Goal: Register for event/course: Sign up to attend an event or enroll in a course

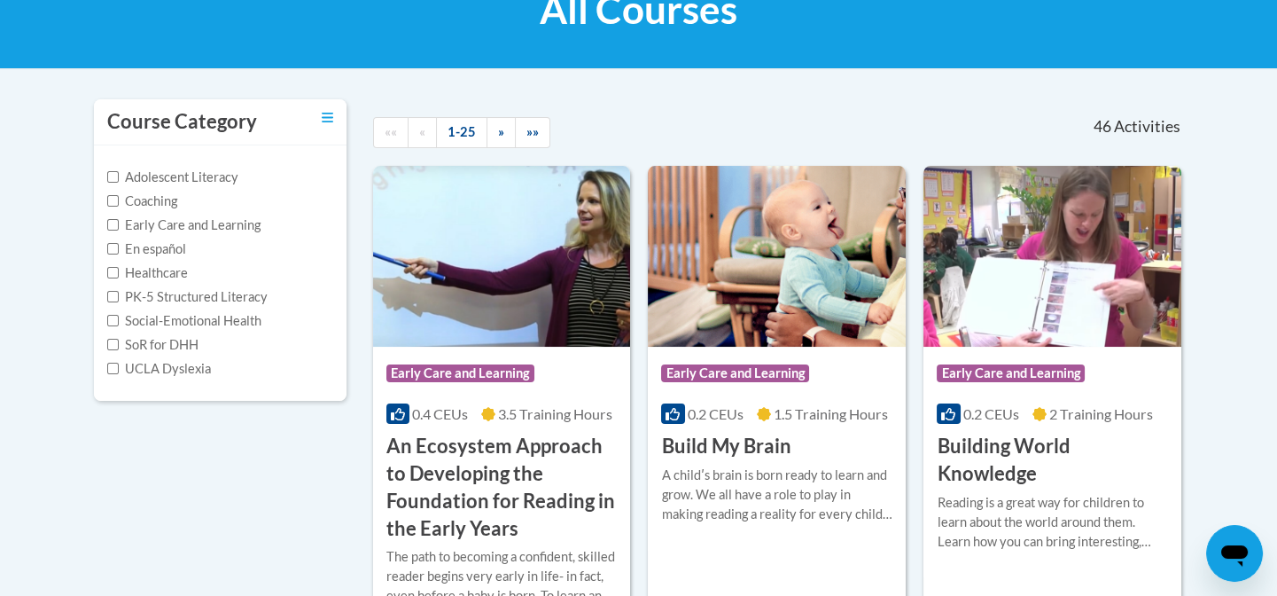
scroll to position [308, 0]
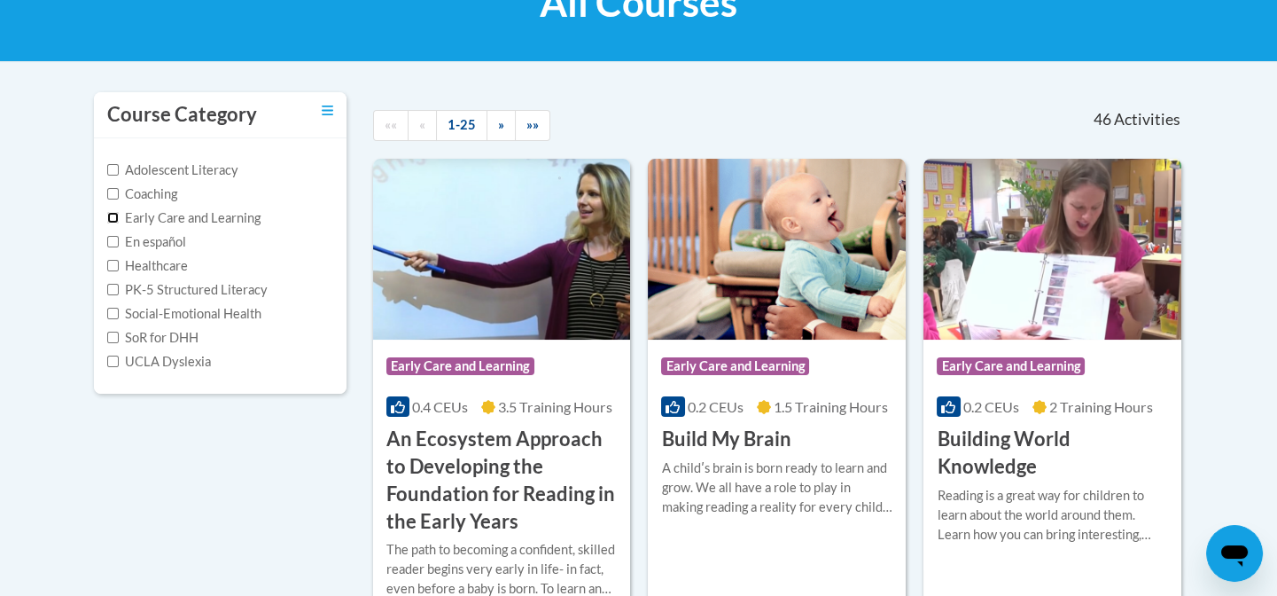
click at [107, 221] on input "Early Care and Learning" at bounding box center [113, 218] width 12 height 12
checkbox input "true"
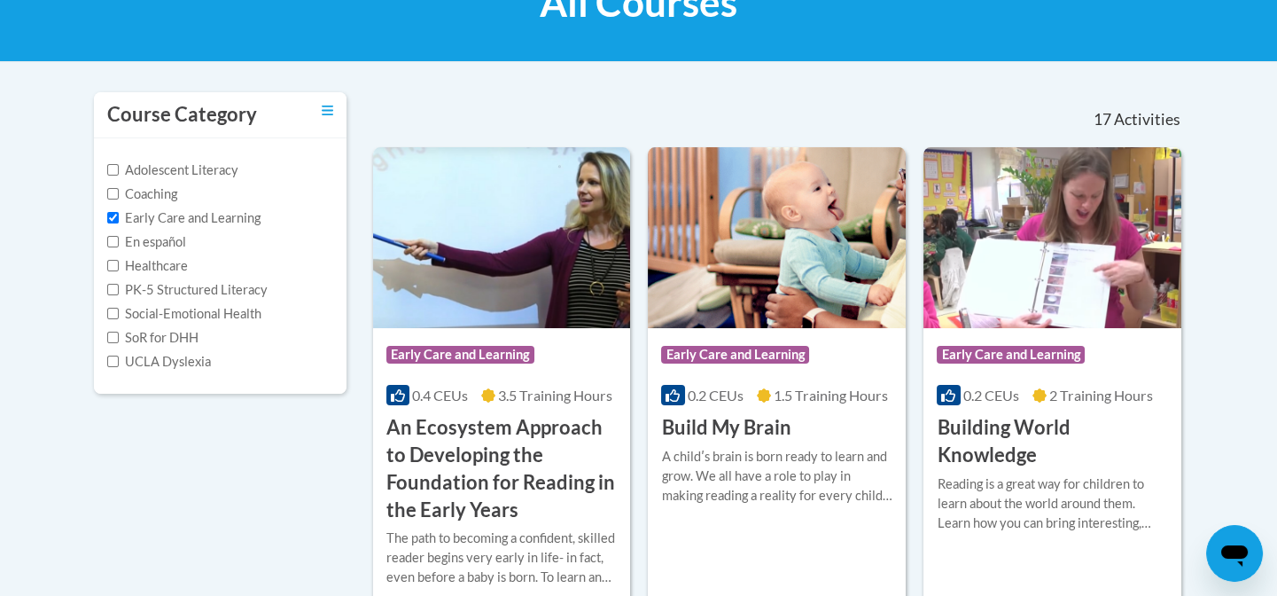
scroll to position [0, 0]
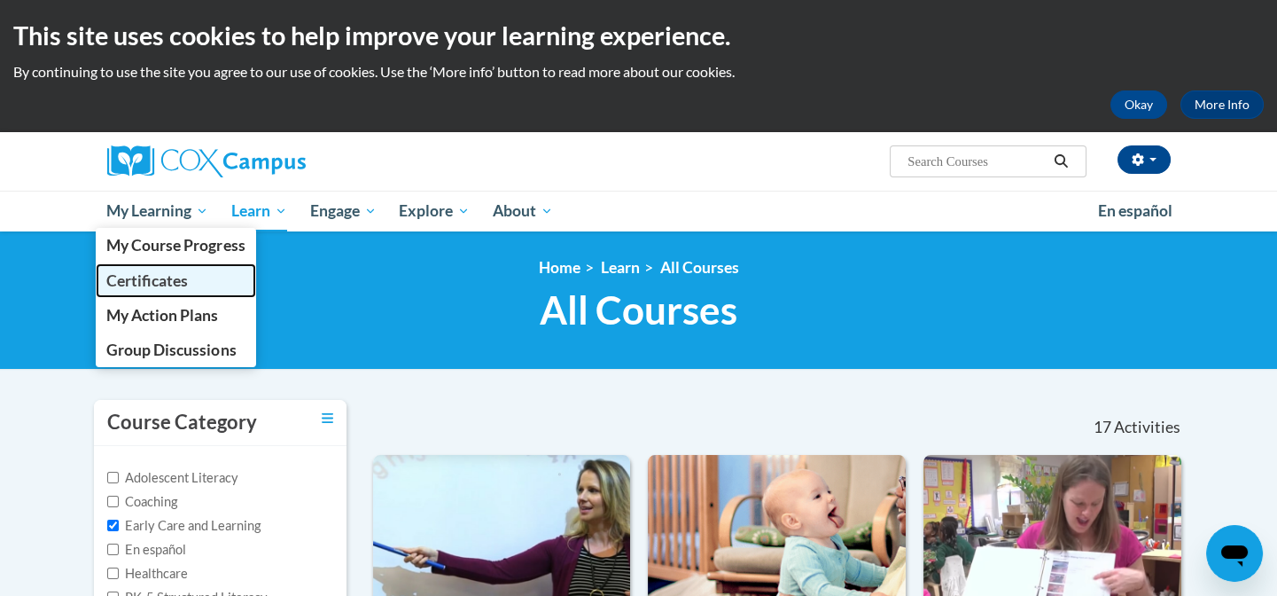
click at [173, 292] on link "Certificates" at bounding box center [176, 280] width 161 height 35
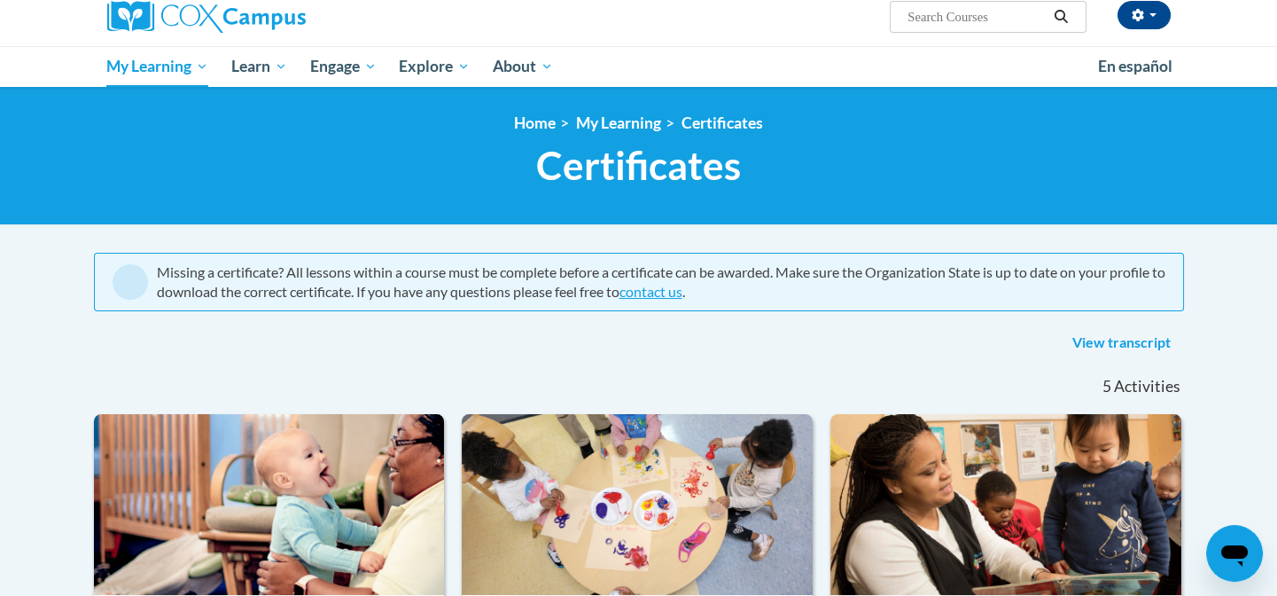
scroll to position [139, 0]
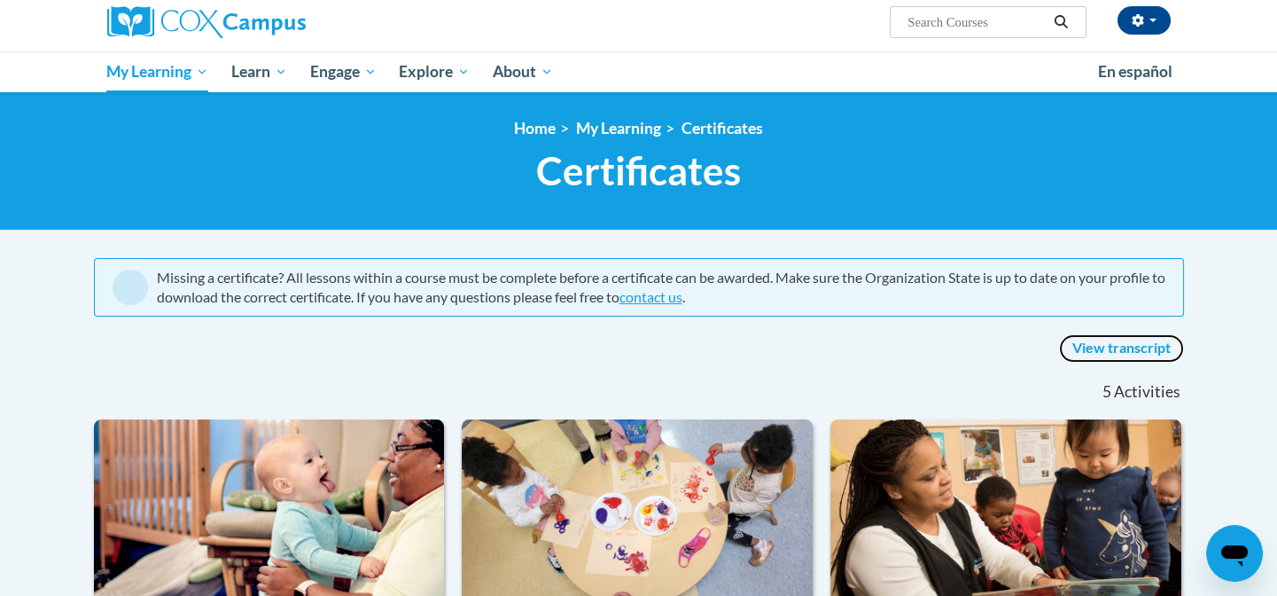
click at [1125, 342] on link "View transcript" at bounding box center [1121, 348] width 125 height 28
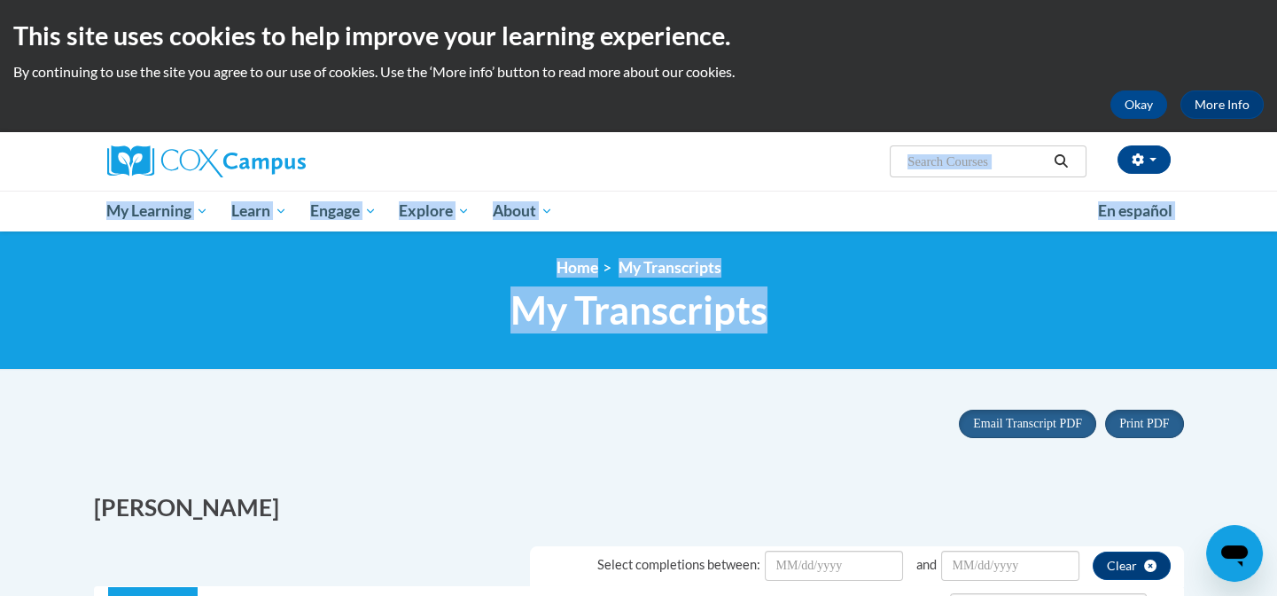
drag, startPoint x: 1276, startPoint y: 149, endPoint x: 1288, endPoint y: 301, distance: 152.9
click at [1276, 301] on html "This site uses cookies to help improve your learning experience. By continuing …" at bounding box center [638, 298] width 1277 height 596
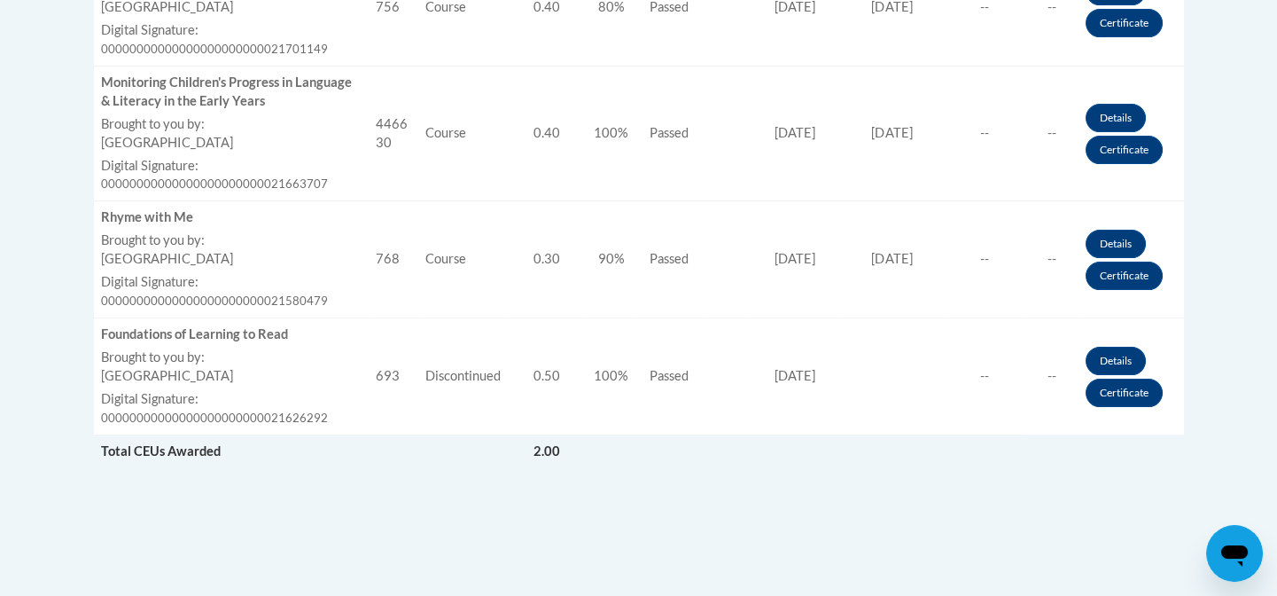
scroll to position [1109, 0]
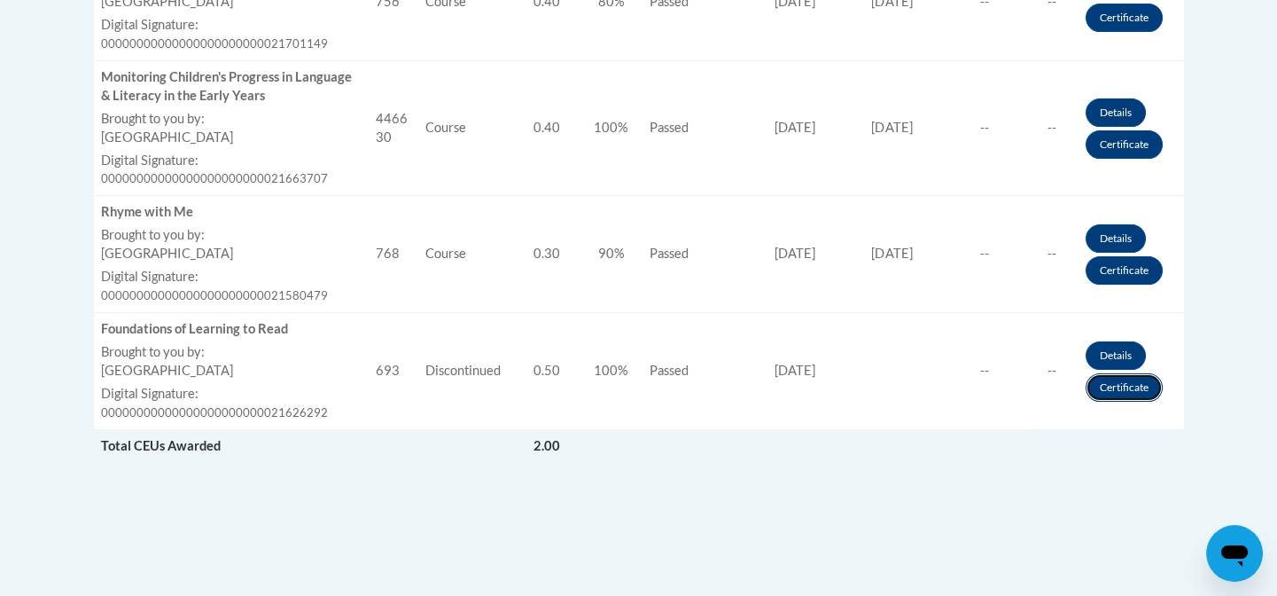
click at [1126, 389] on link "Certificate" at bounding box center [1124, 387] width 77 height 28
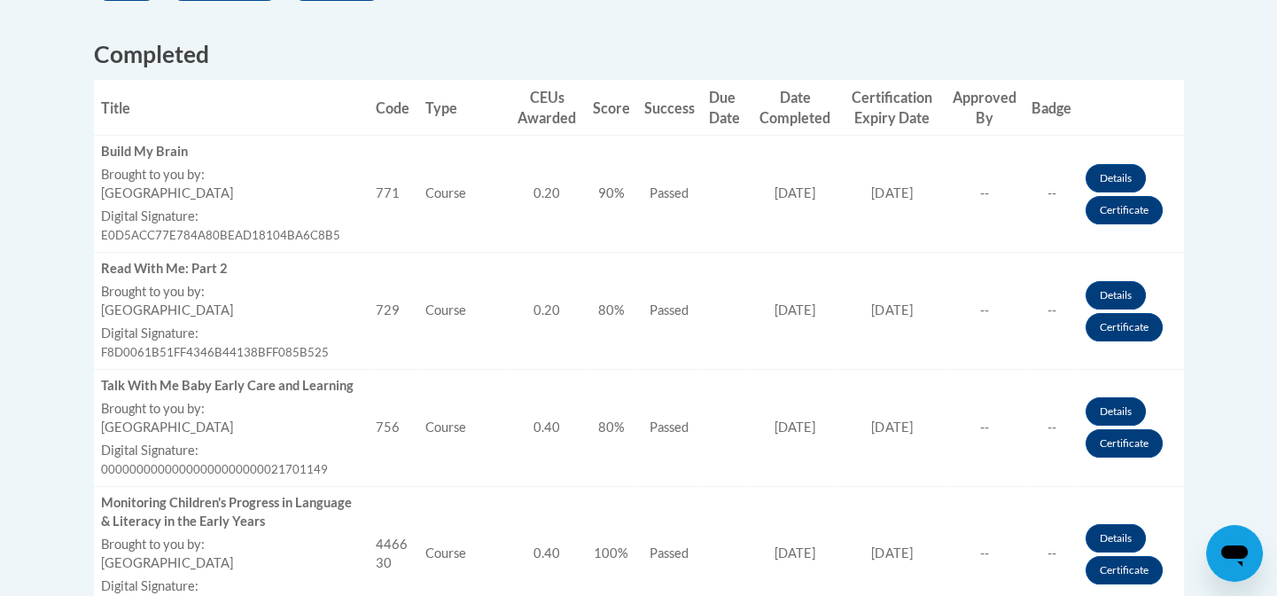
scroll to position [716, 0]
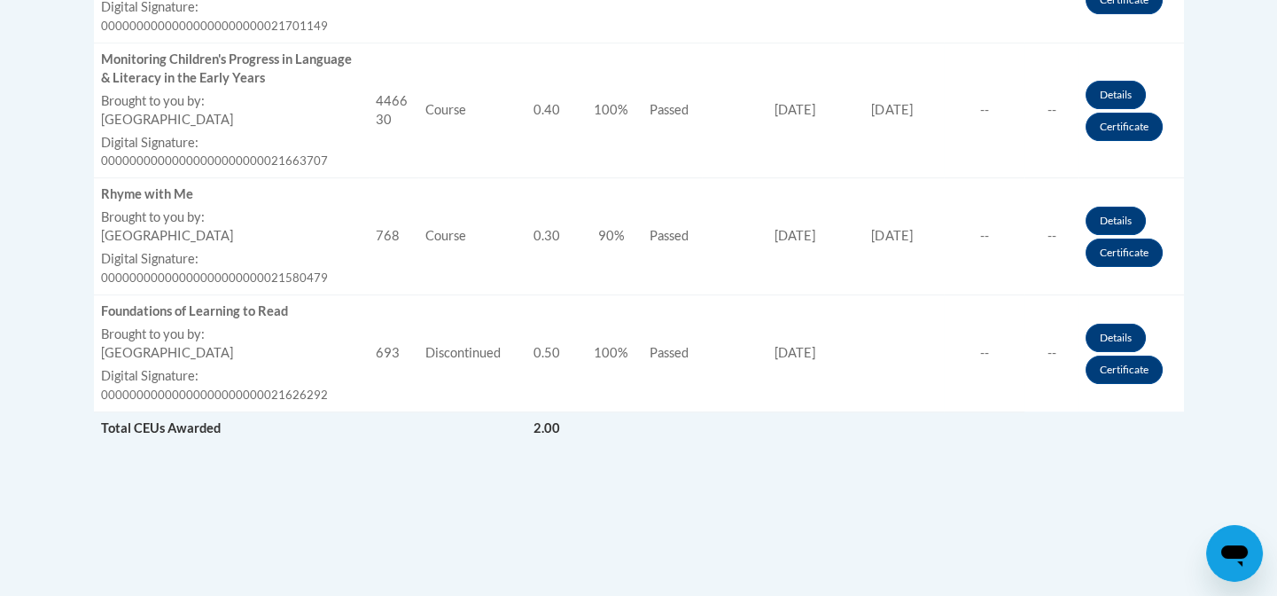
scroll to position [1130, 0]
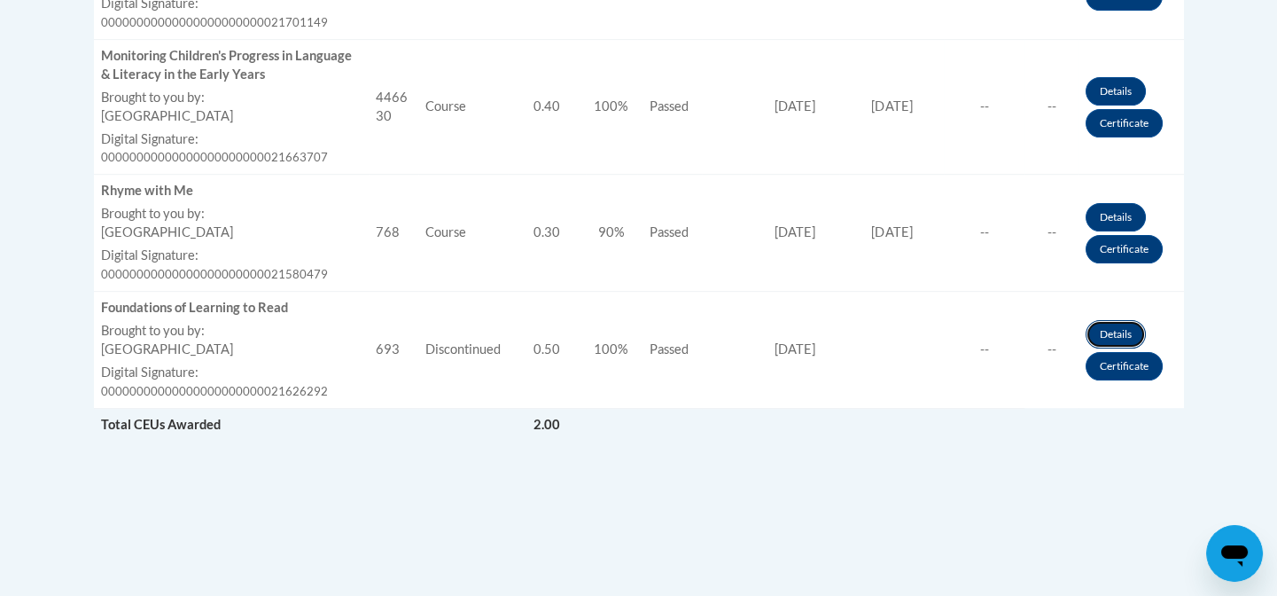
click at [1120, 331] on link "Details" at bounding box center [1116, 334] width 60 height 28
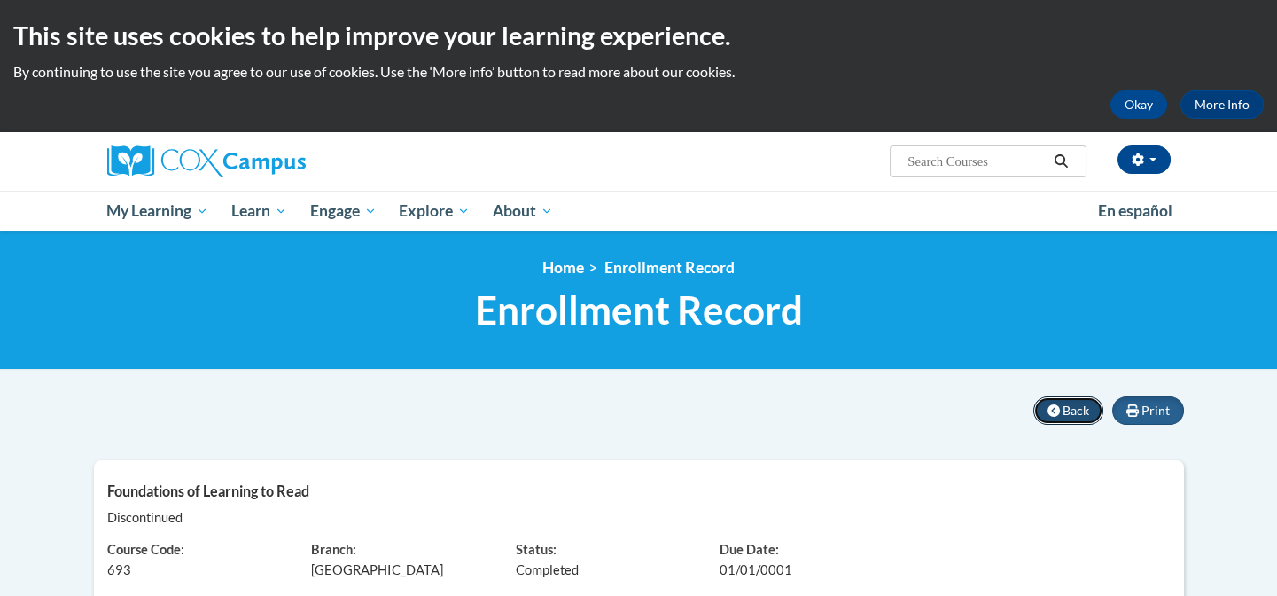
click at [1063, 403] on button "Back" at bounding box center [1068, 410] width 70 height 28
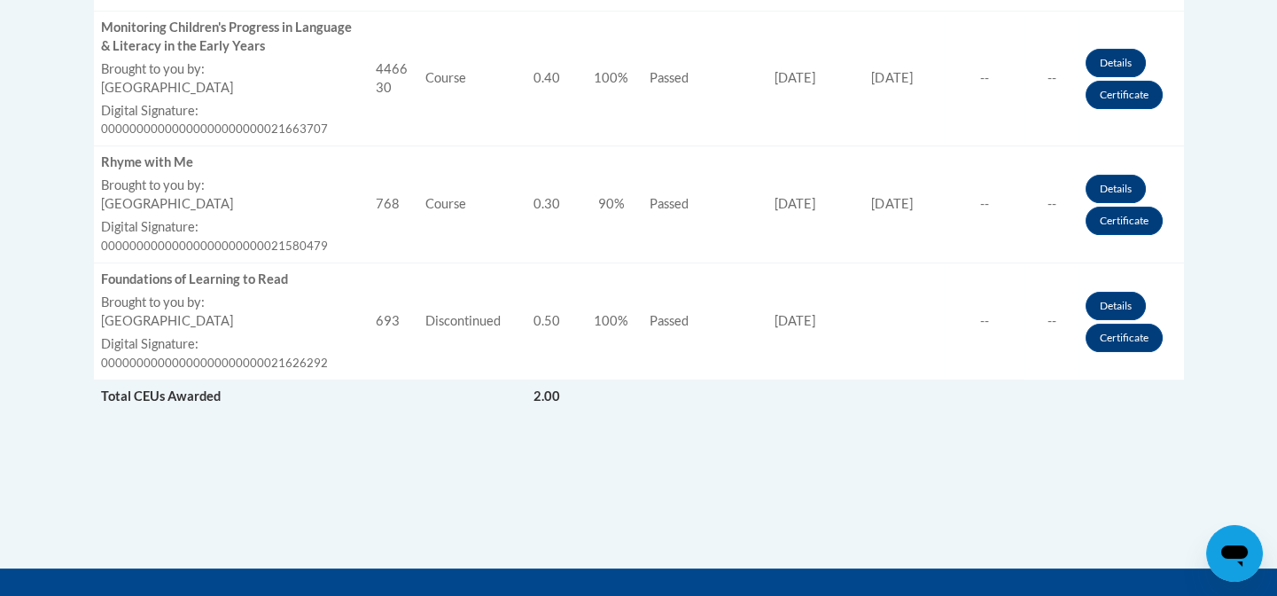
scroll to position [1230, 0]
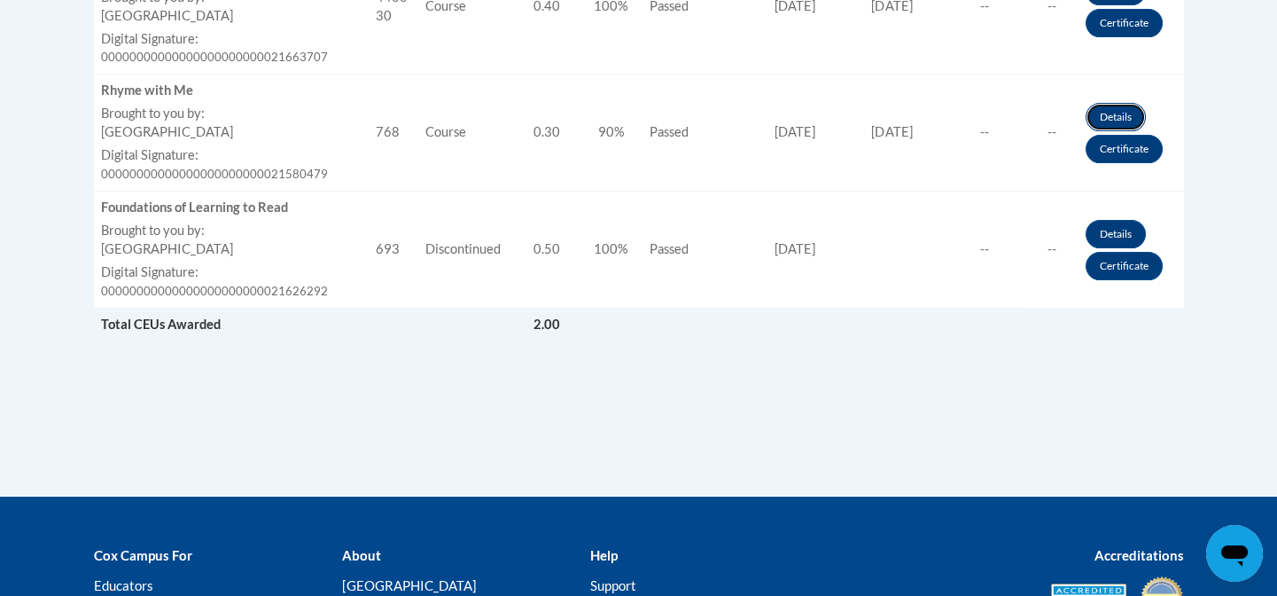
click at [1110, 118] on link "Details" at bounding box center [1116, 117] width 60 height 28
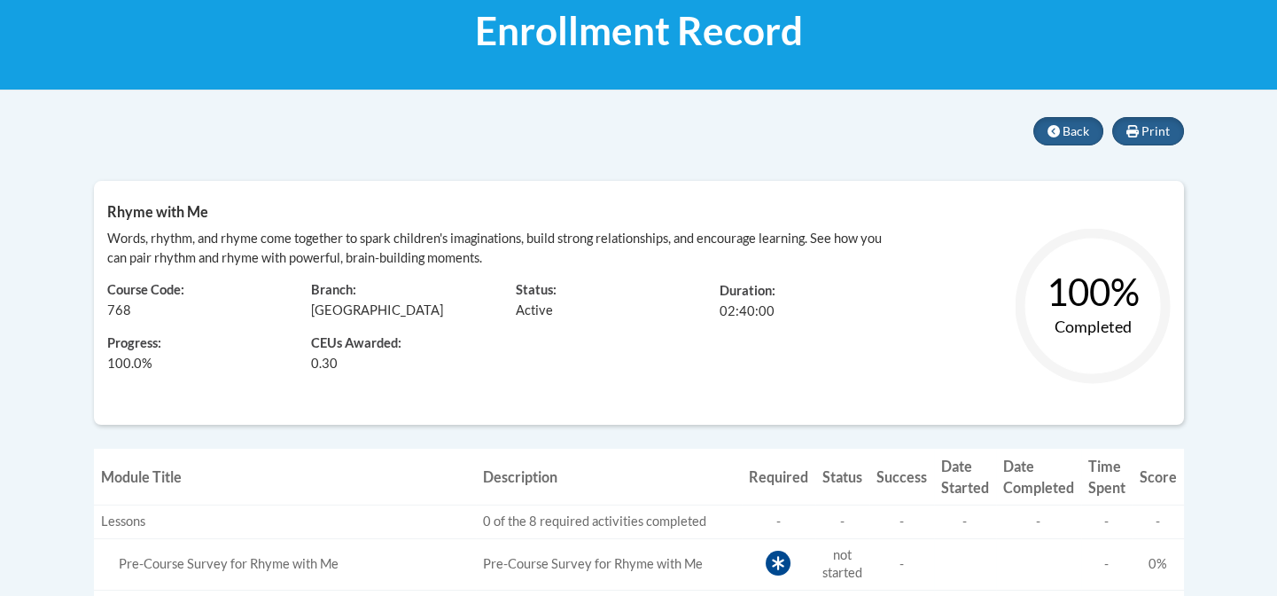
scroll to position [276, 0]
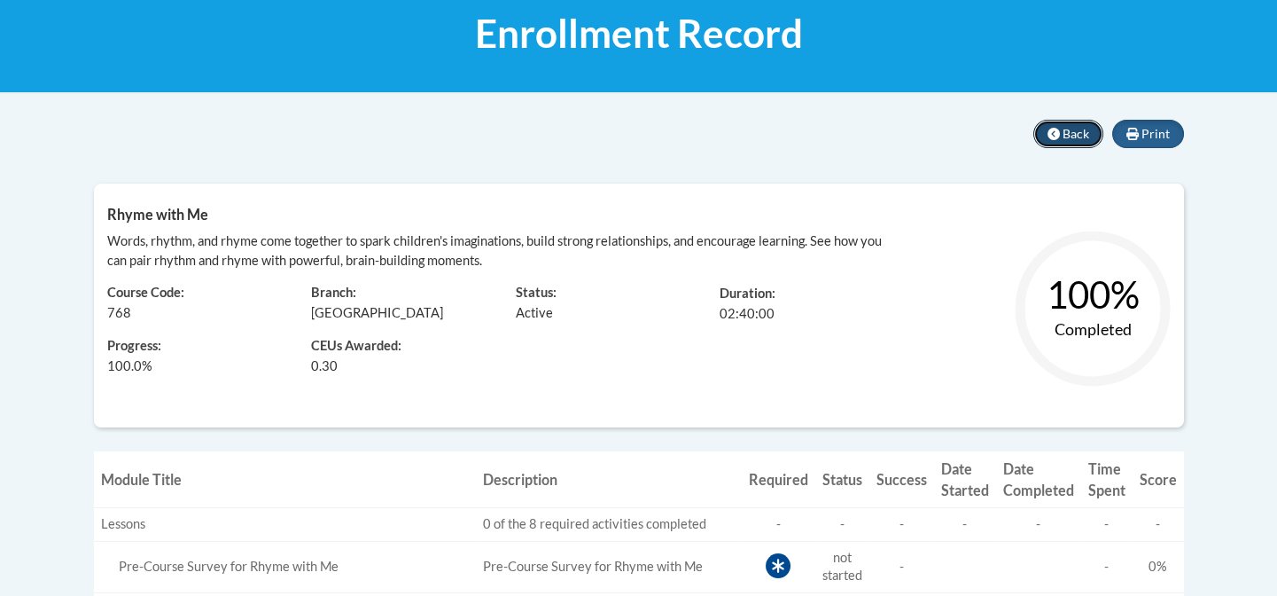
click at [1046, 128] on button "Back" at bounding box center [1068, 134] width 70 height 28
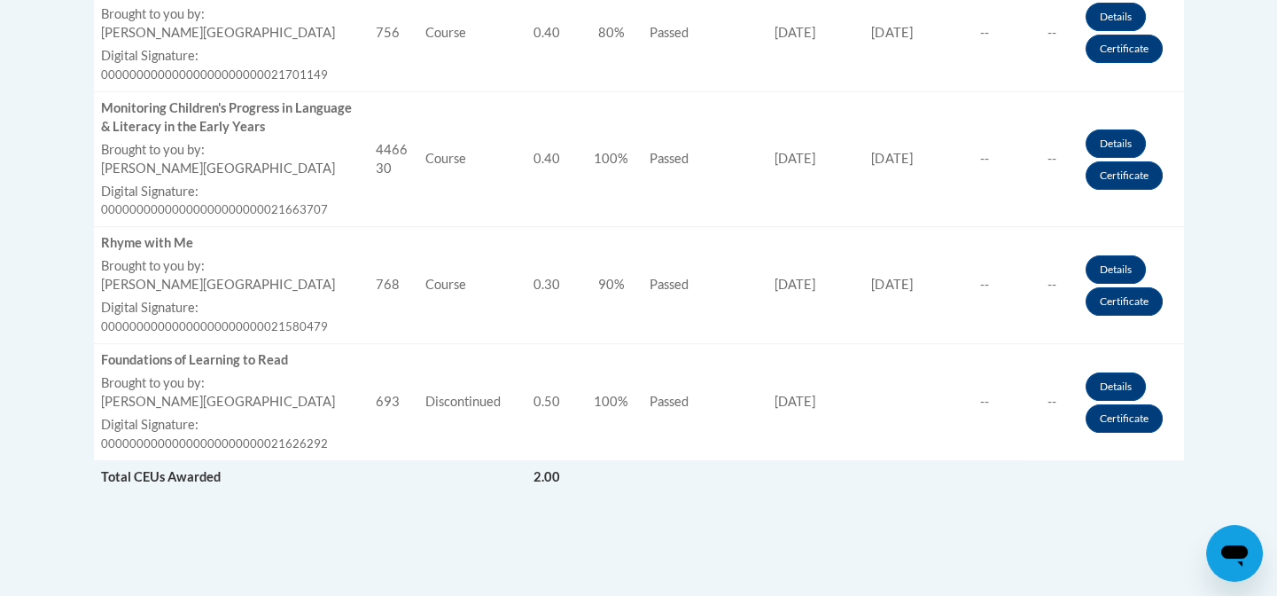
scroll to position [1075, 0]
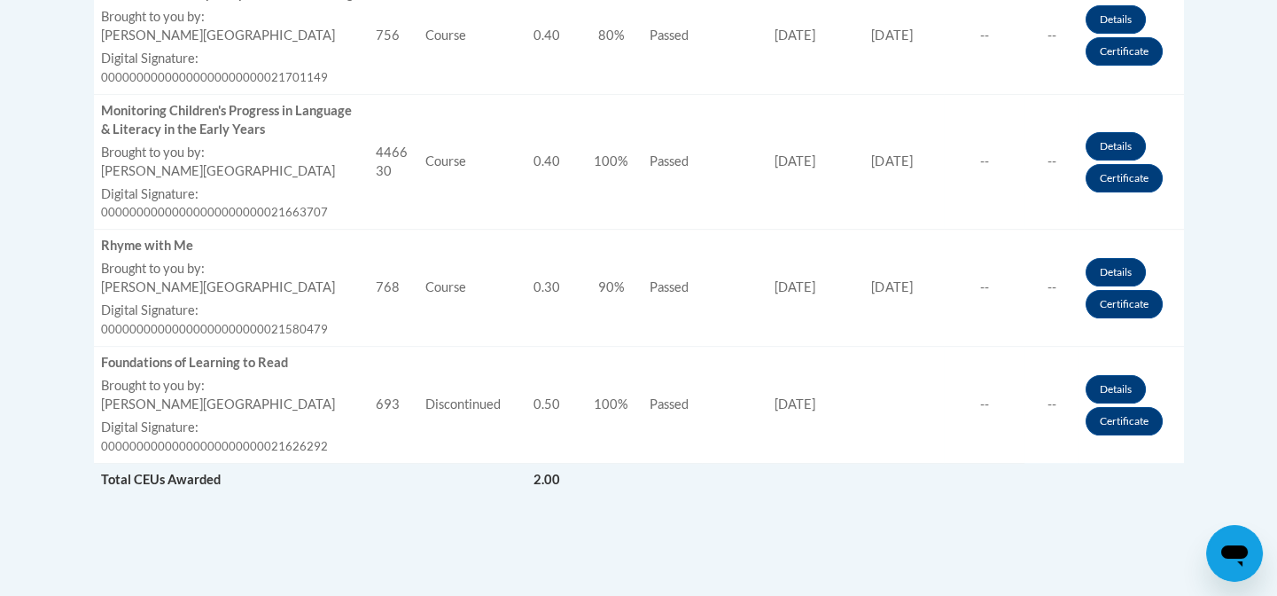
drag, startPoint x: 1288, startPoint y: 103, endPoint x: 1284, endPoint y: 404, distance: 301.3
click at [1101, 148] on link "Details" at bounding box center [1116, 146] width 60 height 28
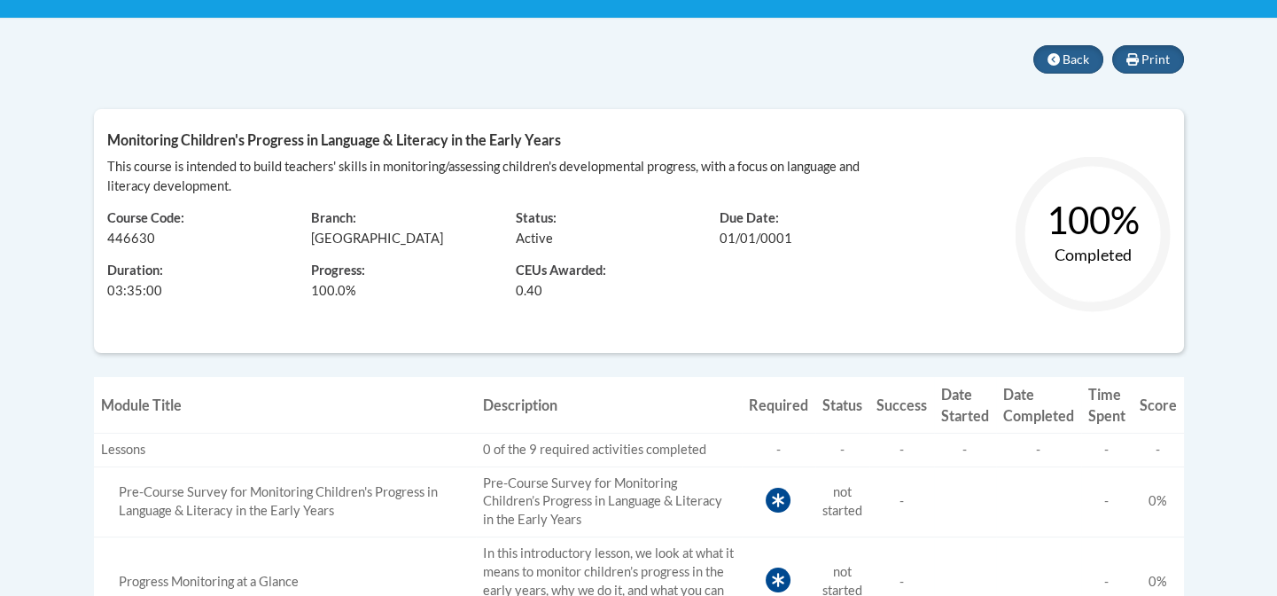
scroll to position [354, 0]
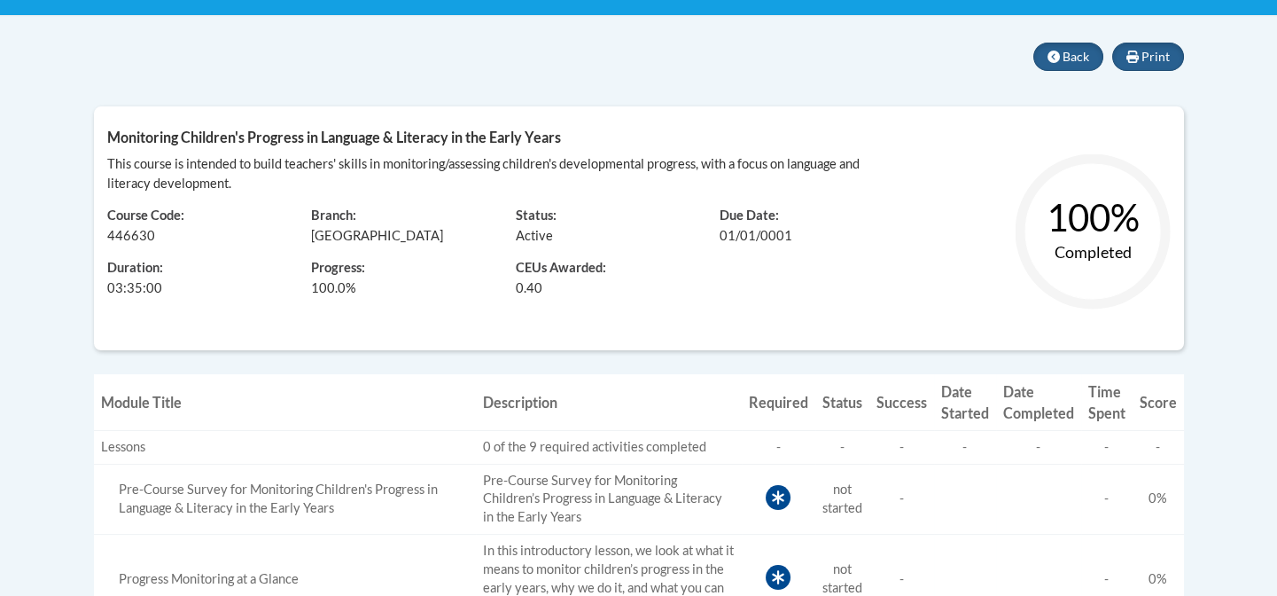
drag, startPoint x: 1249, startPoint y: 183, endPoint x: 1258, endPoint y: 241, distance: 59.2
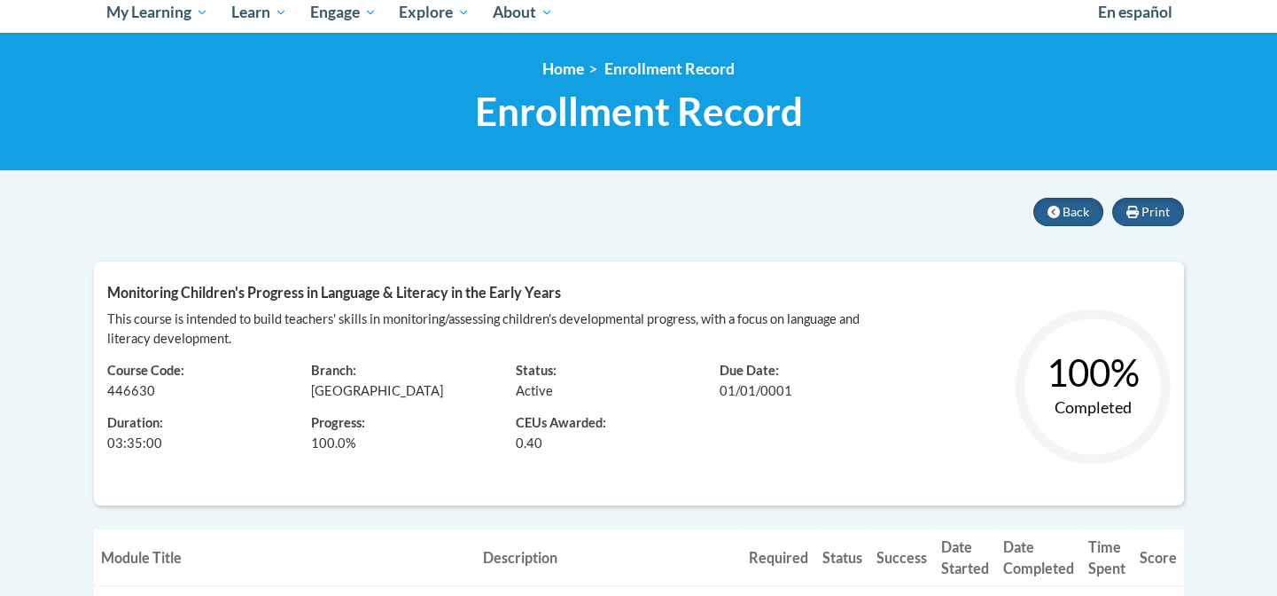
scroll to position [270, 0]
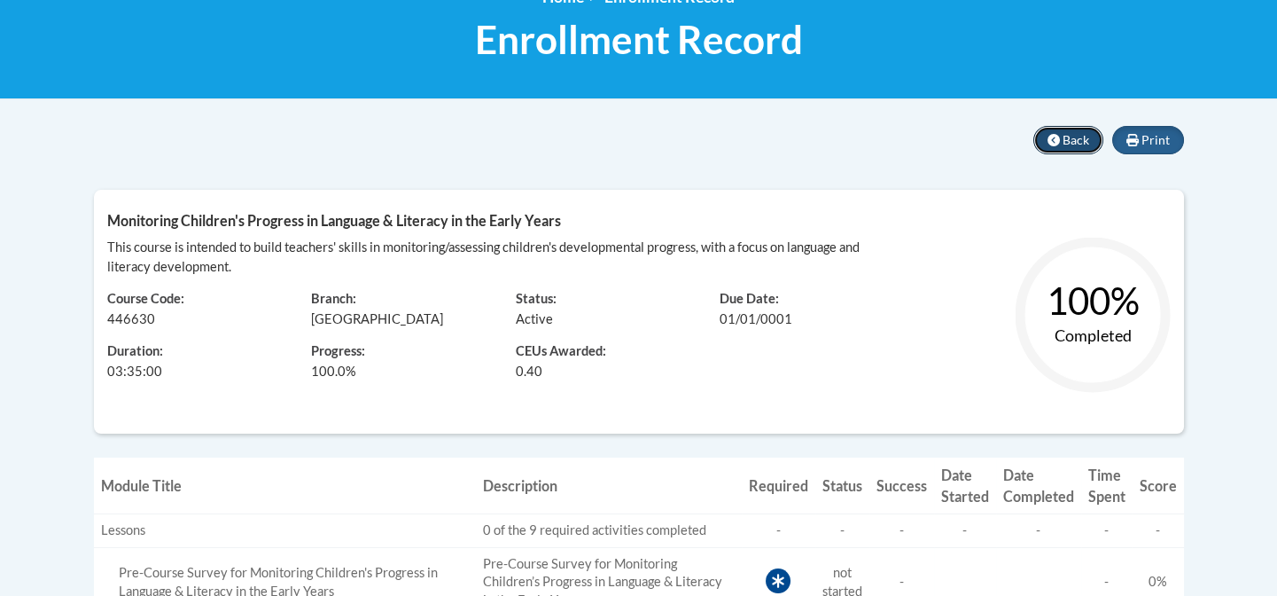
click at [1098, 136] on button "Back" at bounding box center [1068, 140] width 70 height 28
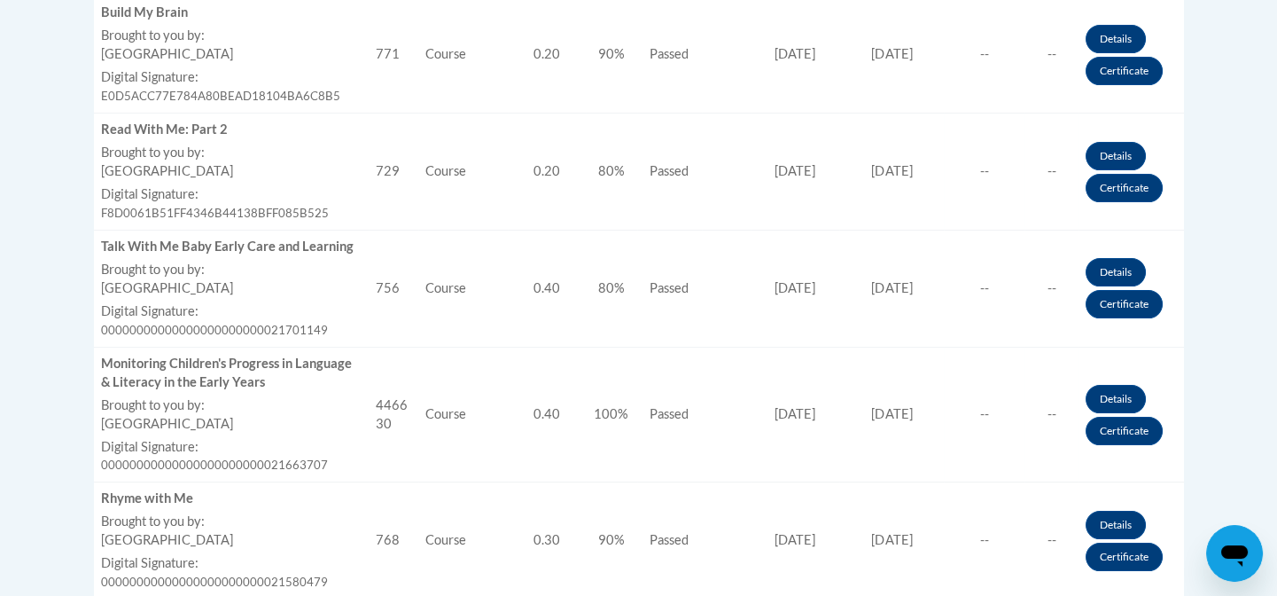
scroll to position [824, 0]
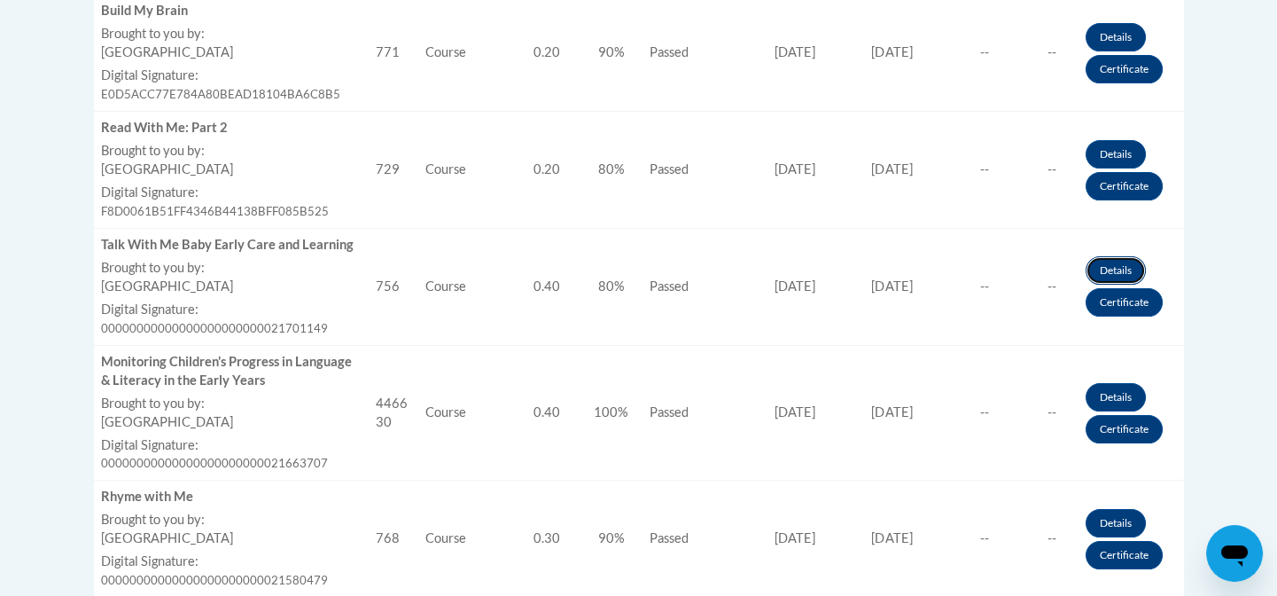
click at [1092, 266] on link "Details" at bounding box center [1116, 270] width 60 height 28
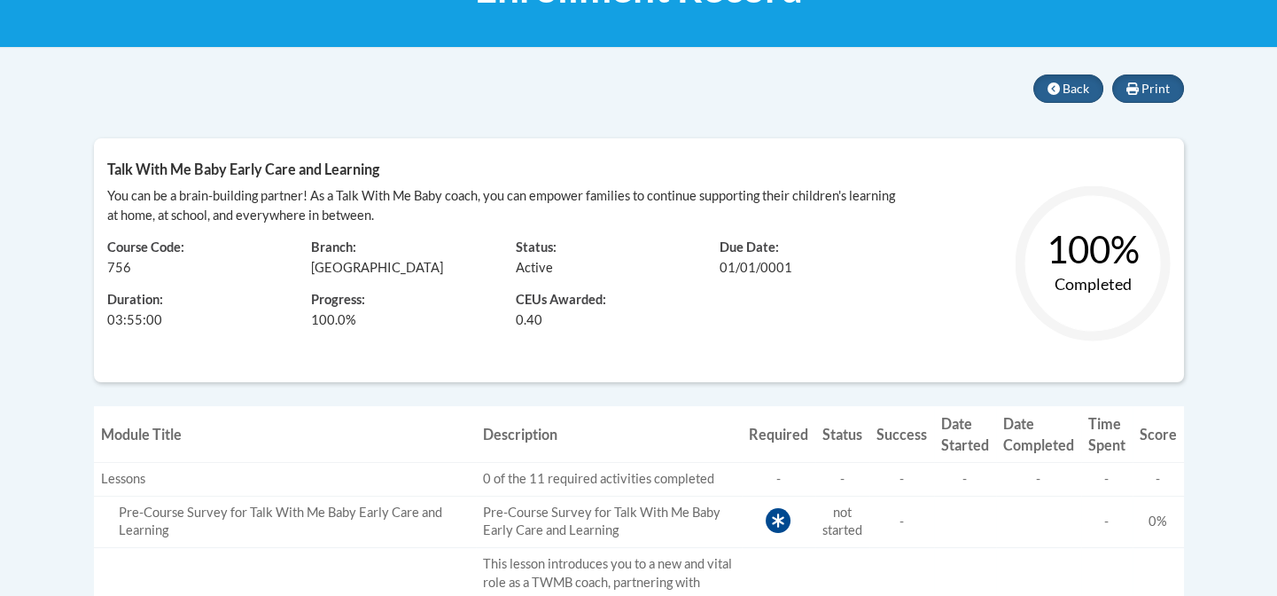
scroll to position [312, 0]
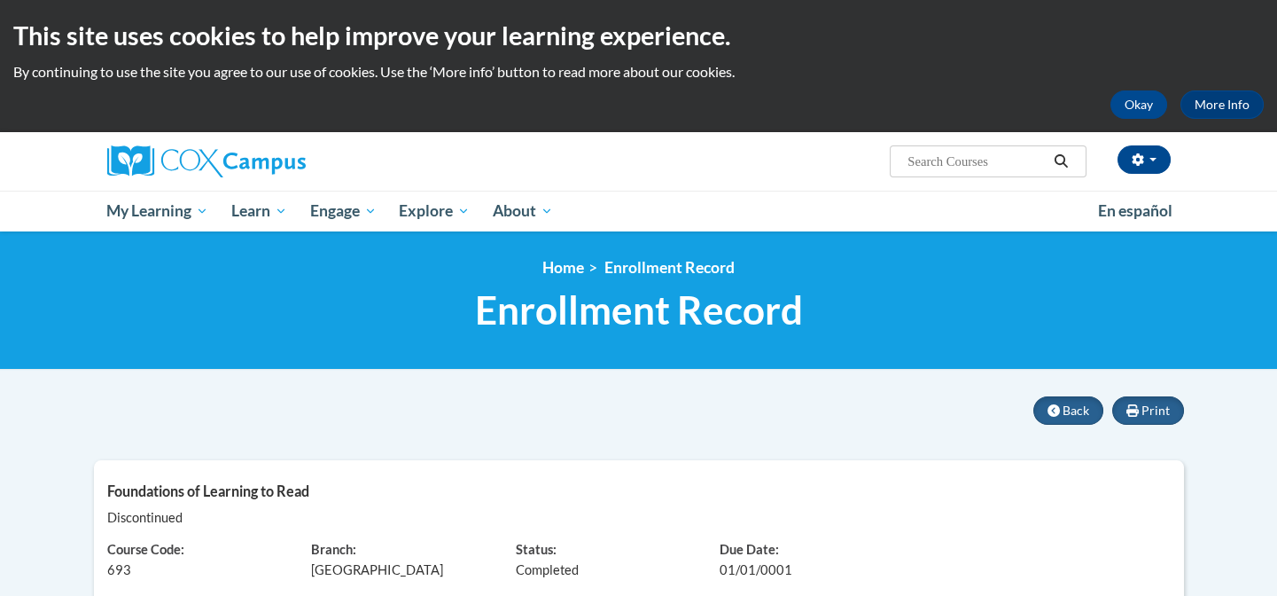
click at [974, 164] on input "Search..." at bounding box center [977, 161] width 142 height 21
type input "read with me part 1"
click at [1063, 156] on icon "Search" at bounding box center [1061, 160] width 13 height 13
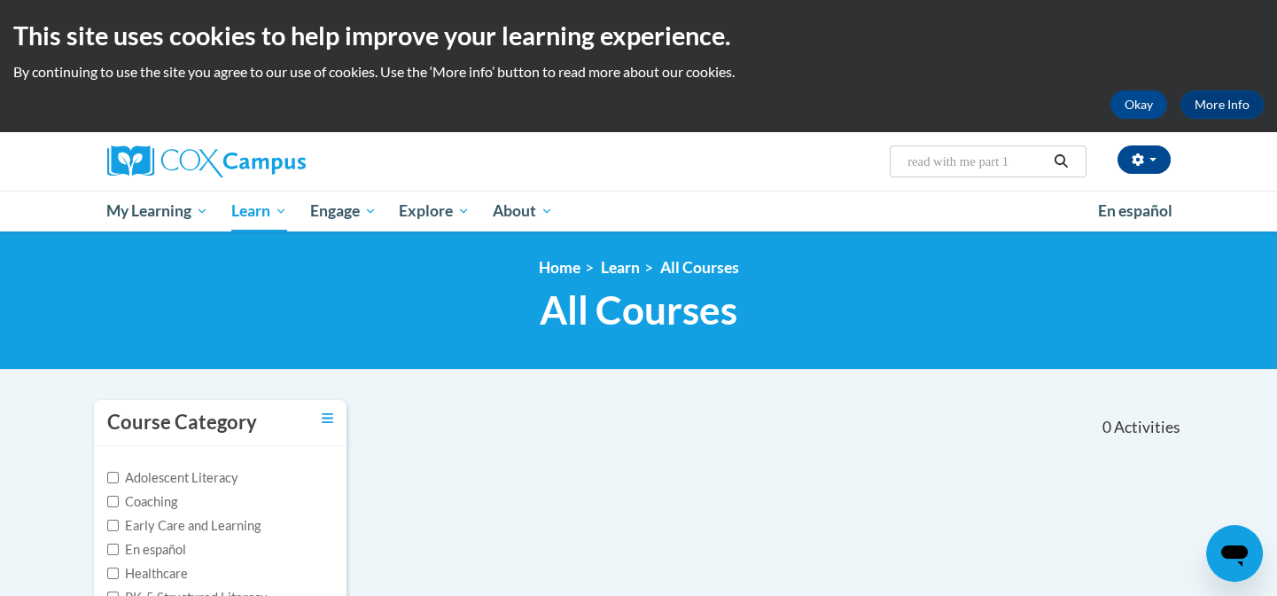
click at [1026, 160] on input "read with me part 1" at bounding box center [977, 161] width 142 height 21
type input "read with me part1"
click at [1062, 160] on icon "Search" at bounding box center [1061, 160] width 16 height 13
click at [985, 162] on input "read with me part1" at bounding box center [977, 161] width 142 height 21
type input "read with me: part1"
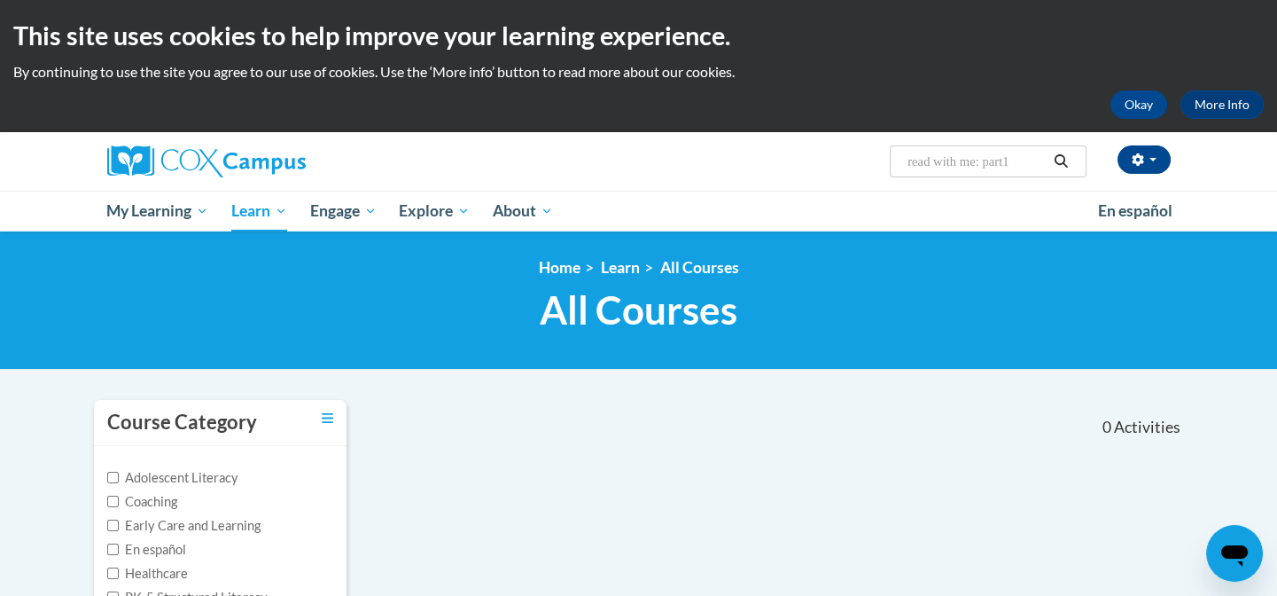
click at [1058, 161] on icon "Search" at bounding box center [1061, 160] width 16 height 13
type input "read with me: part1"
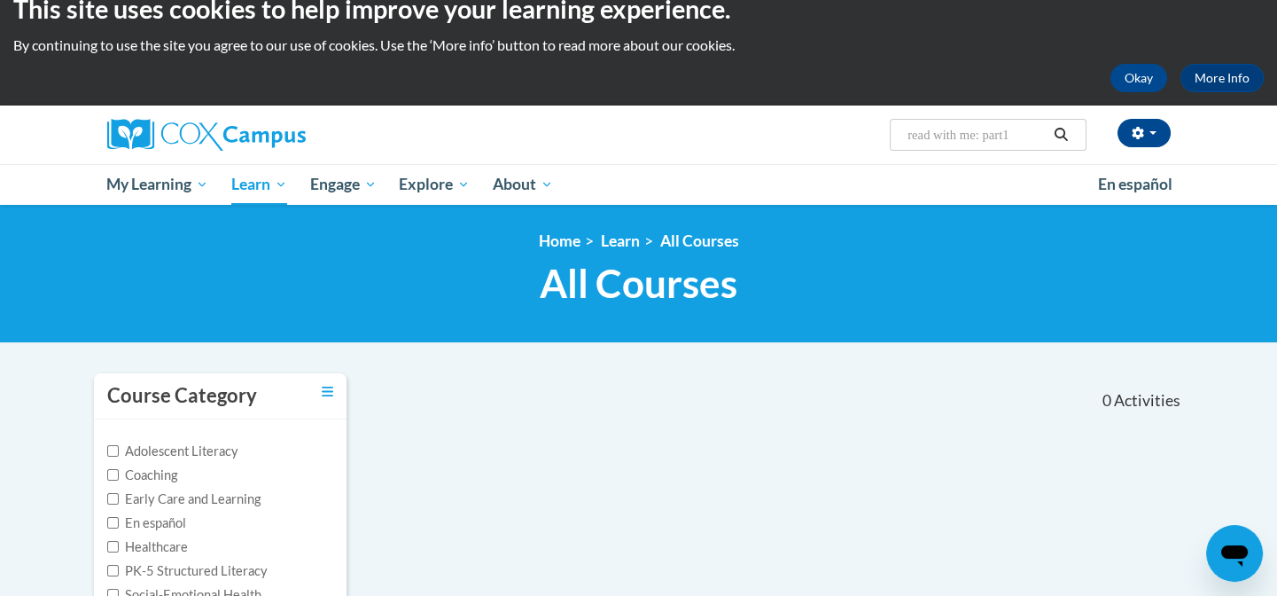
scroll to position [24, 0]
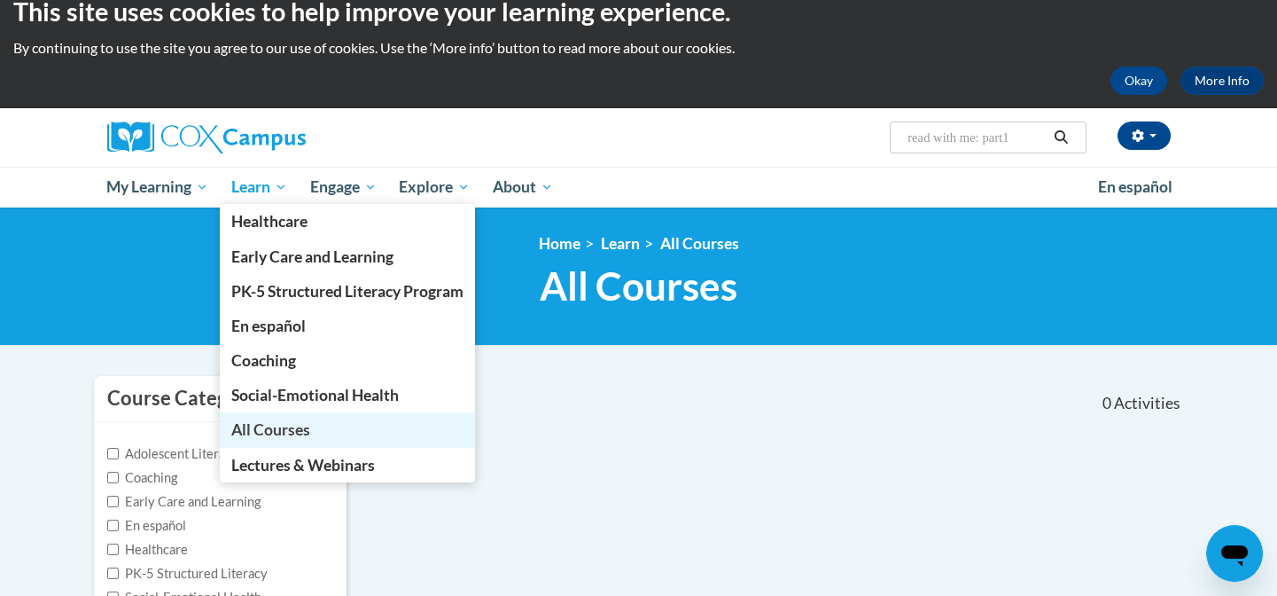
click at [280, 425] on span "All Courses" at bounding box center [270, 429] width 79 height 19
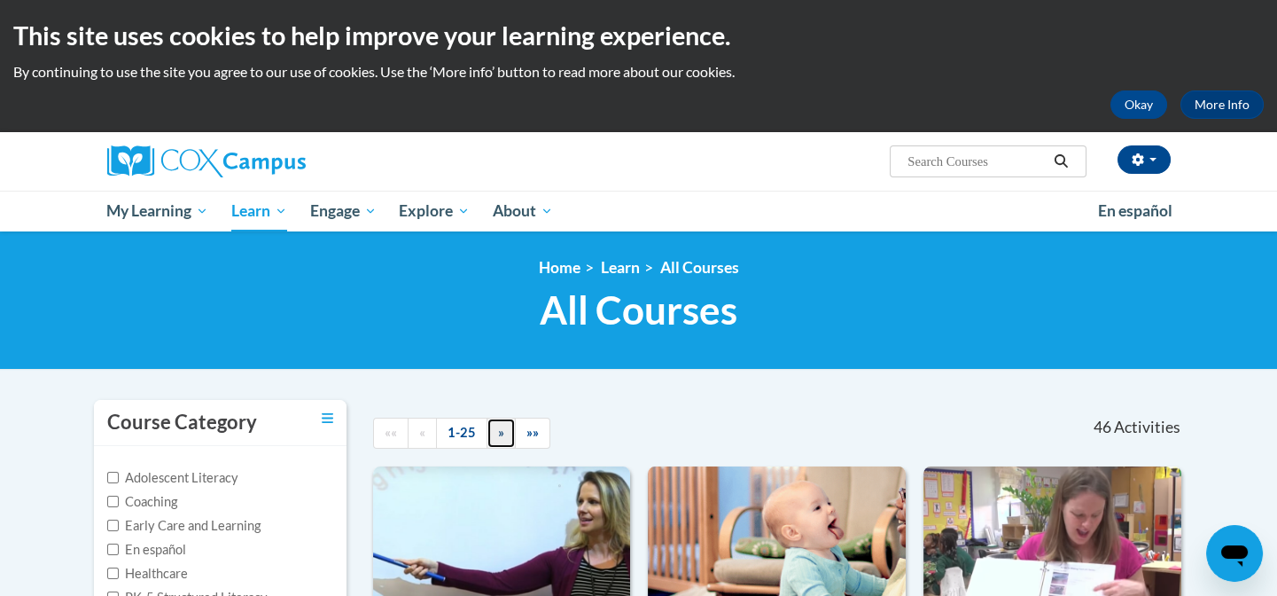
click at [498, 425] on span "»" at bounding box center [501, 431] width 6 height 15
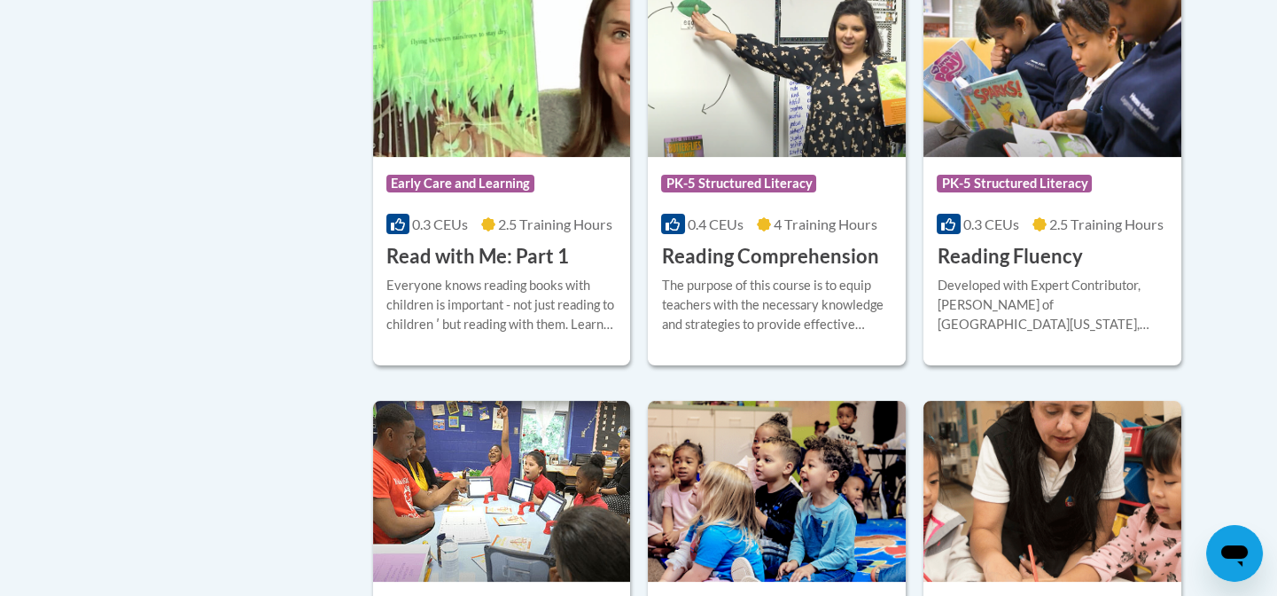
scroll to position [922, 0]
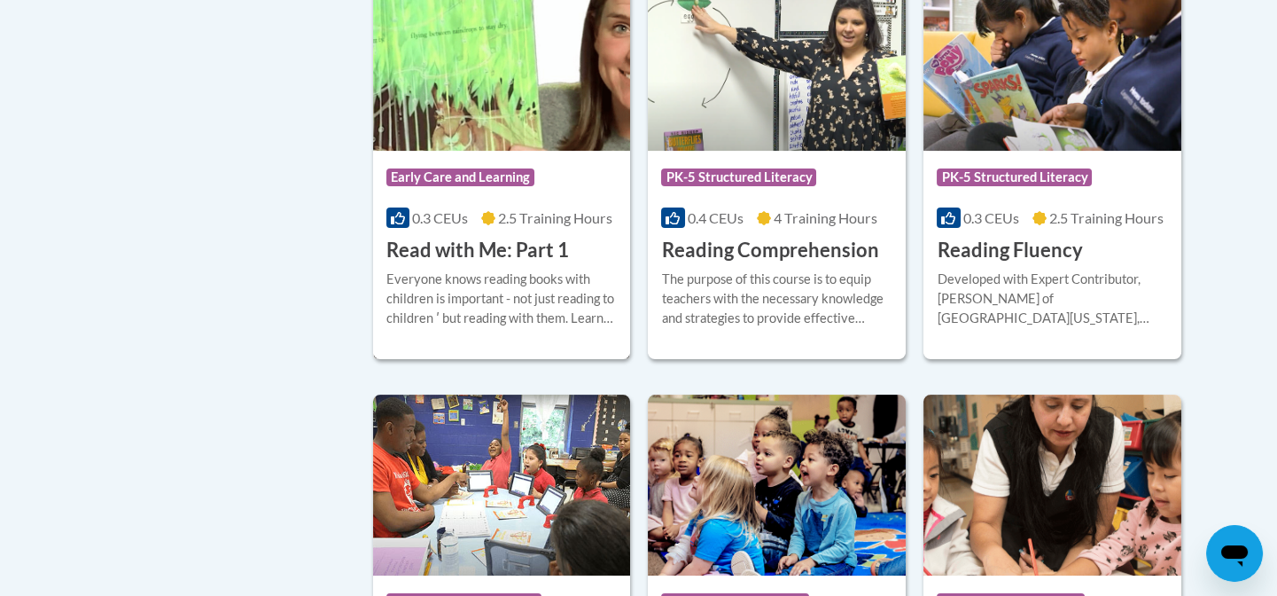
click at [570, 201] on div "Course Category: Early Care and Learning 0.3 CEUs 2.5 Training Hours COURSE Rea…" at bounding box center [502, 207] width 258 height 113
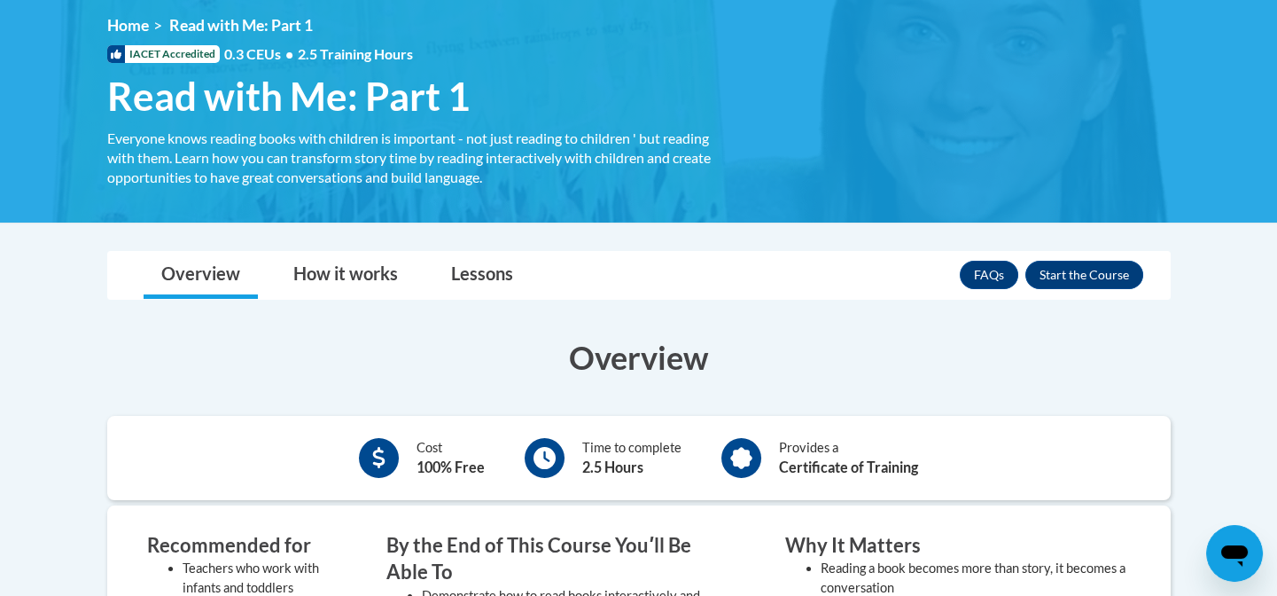
scroll to position [220, 0]
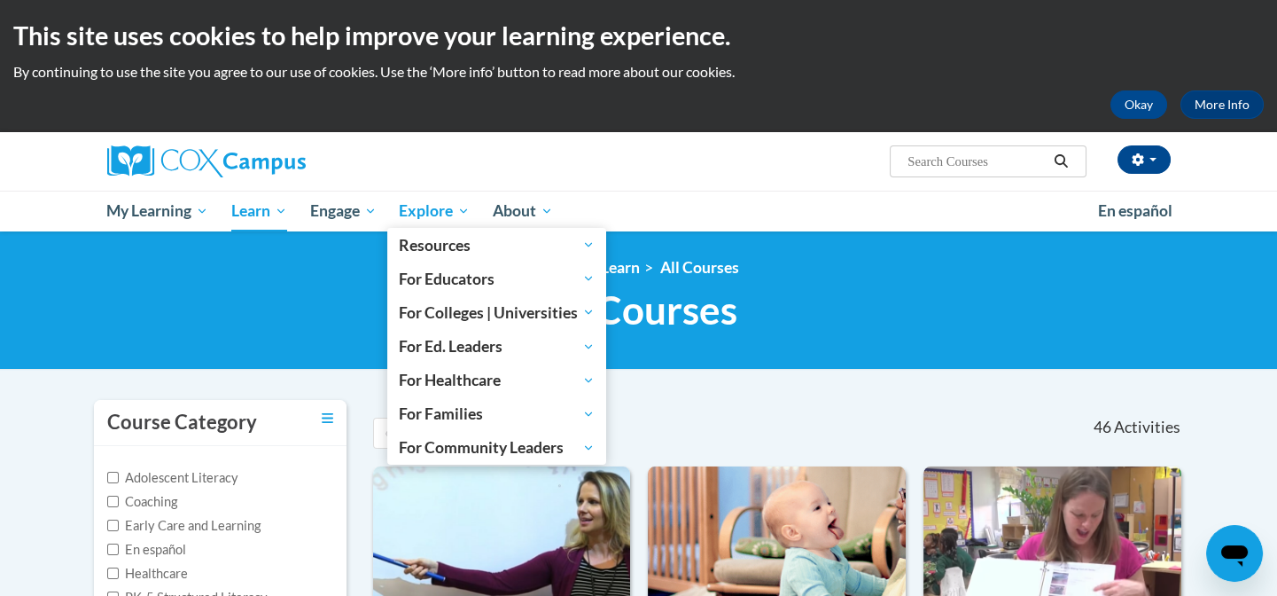
click at [417, 220] on span "Explore" at bounding box center [434, 210] width 71 height 21
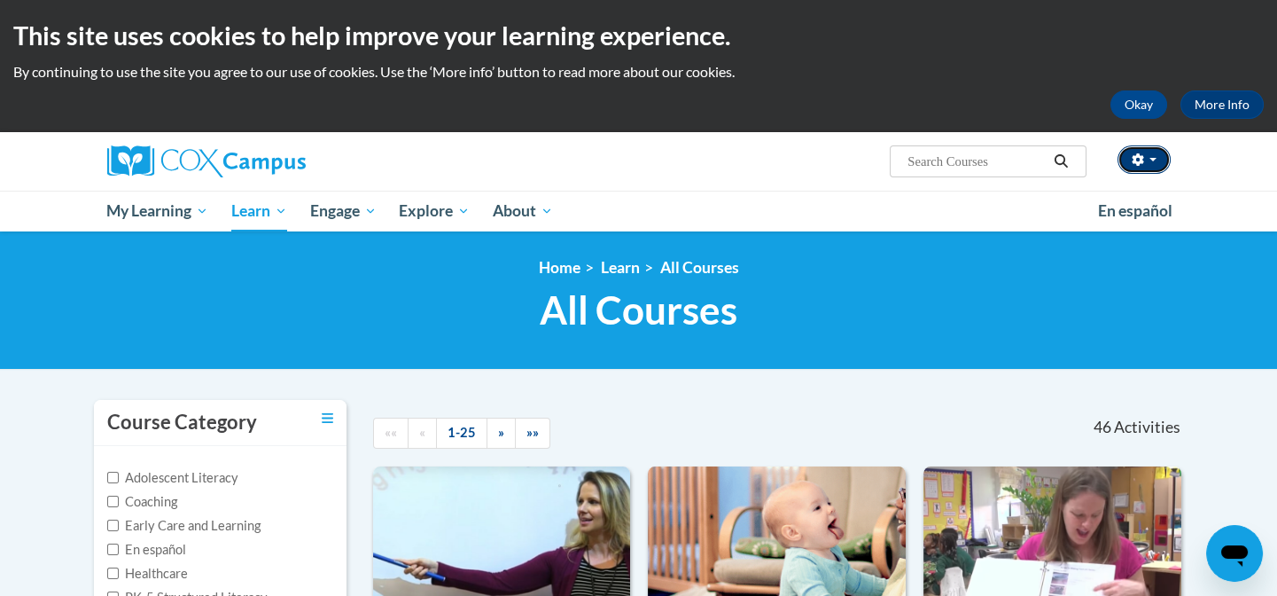
click at [1153, 162] on button "button" at bounding box center [1143, 159] width 53 height 28
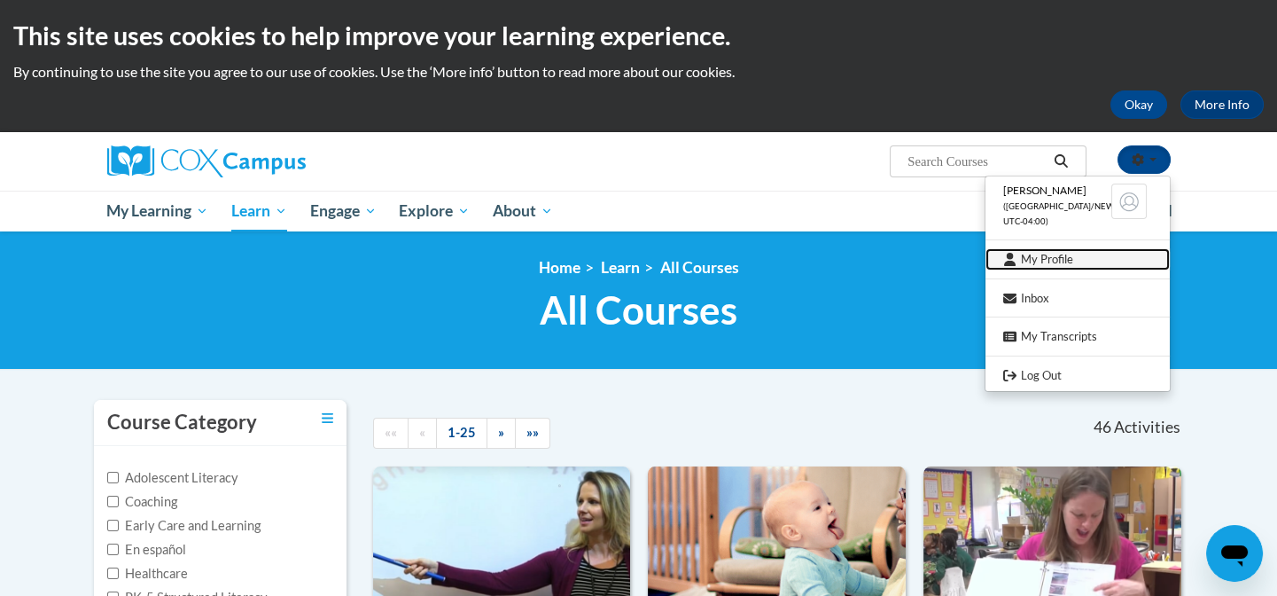
click at [1047, 266] on link "My Profile" at bounding box center [1077, 259] width 184 height 22
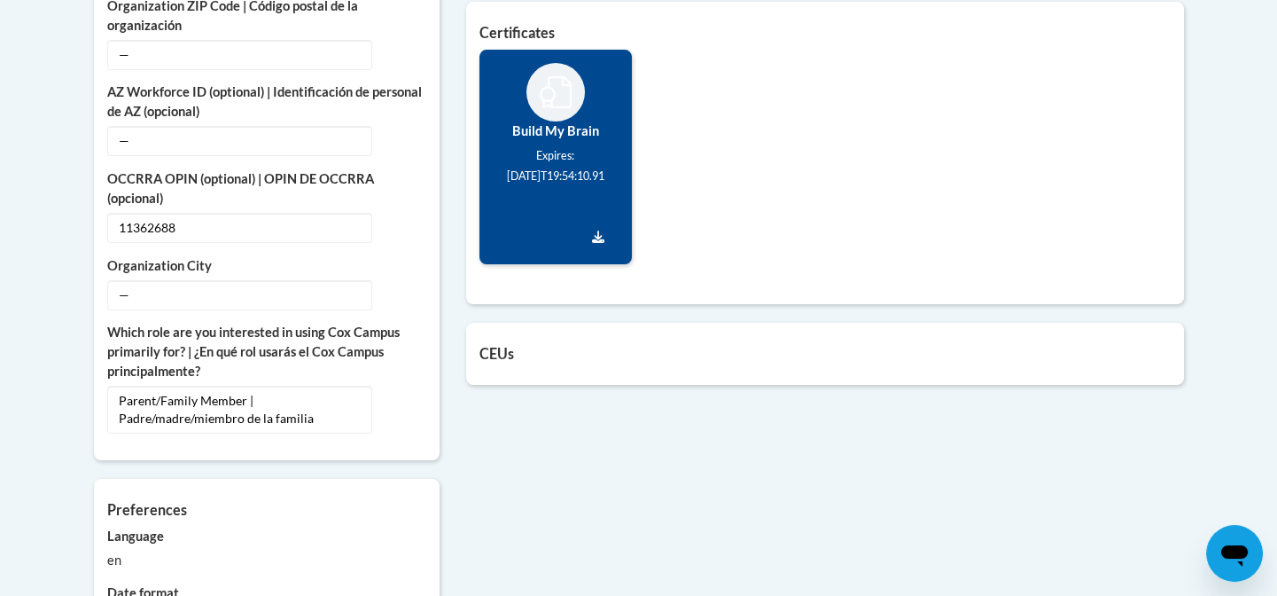
scroll to position [895, 0]
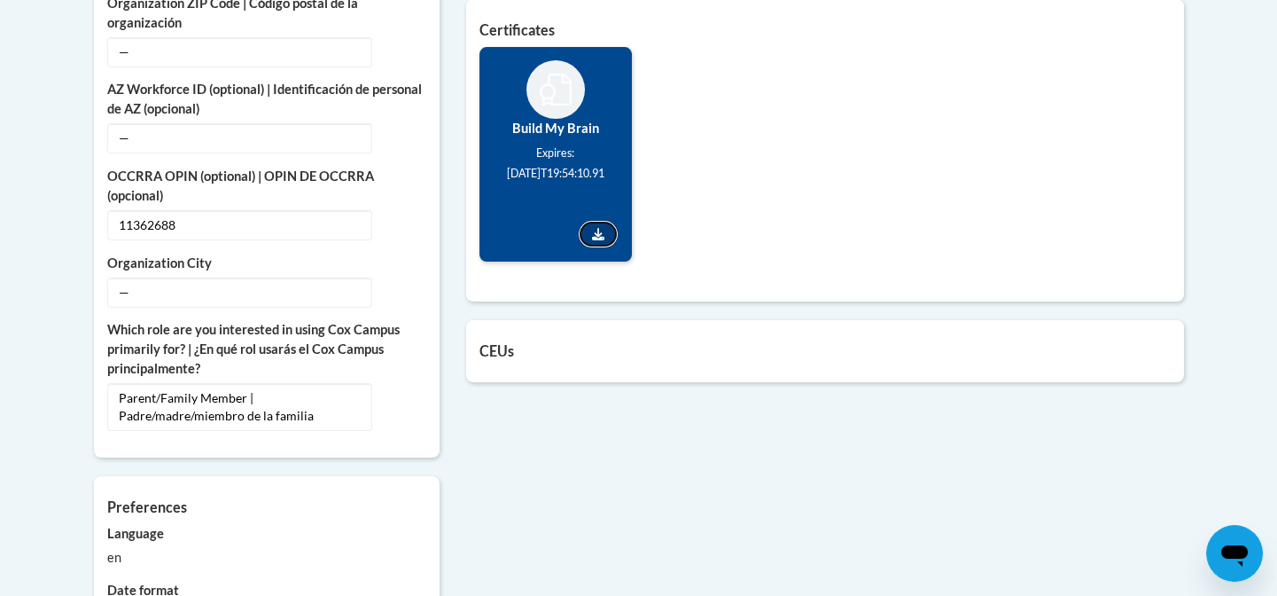
click at [597, 239] on link "Download Certificate" at bounding box center [598, 234] width 41 height 28
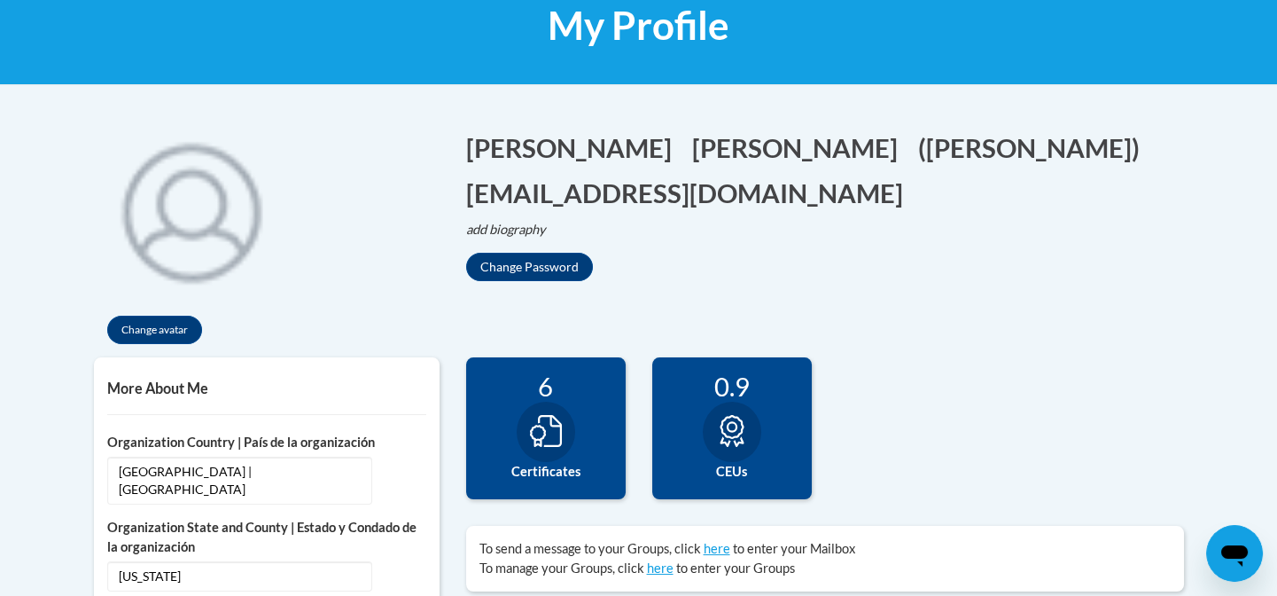
scroll to position [278, 0]
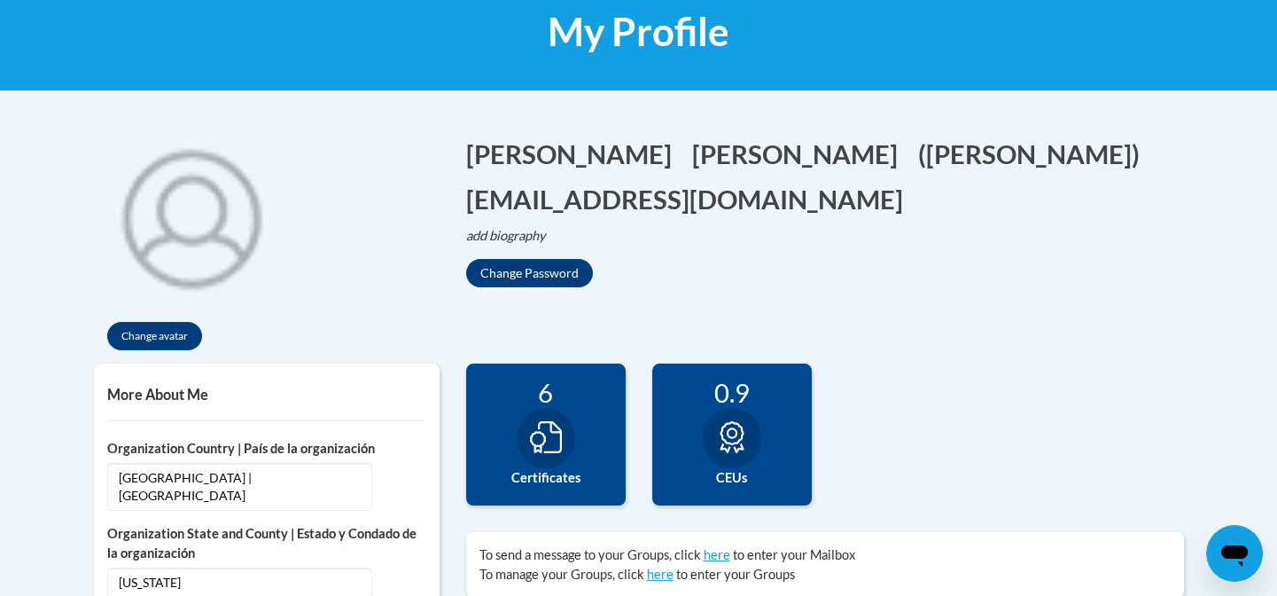
click at [762, 432] on div "0.9 CEUs" at bounding box center [732, 434] width 160 height 142
click at [718, 443] on icon at bounding box center [732, 437] width 32 height 32
click at [552, 448] on icon at bounding box center [546, 437] width 32 height 32
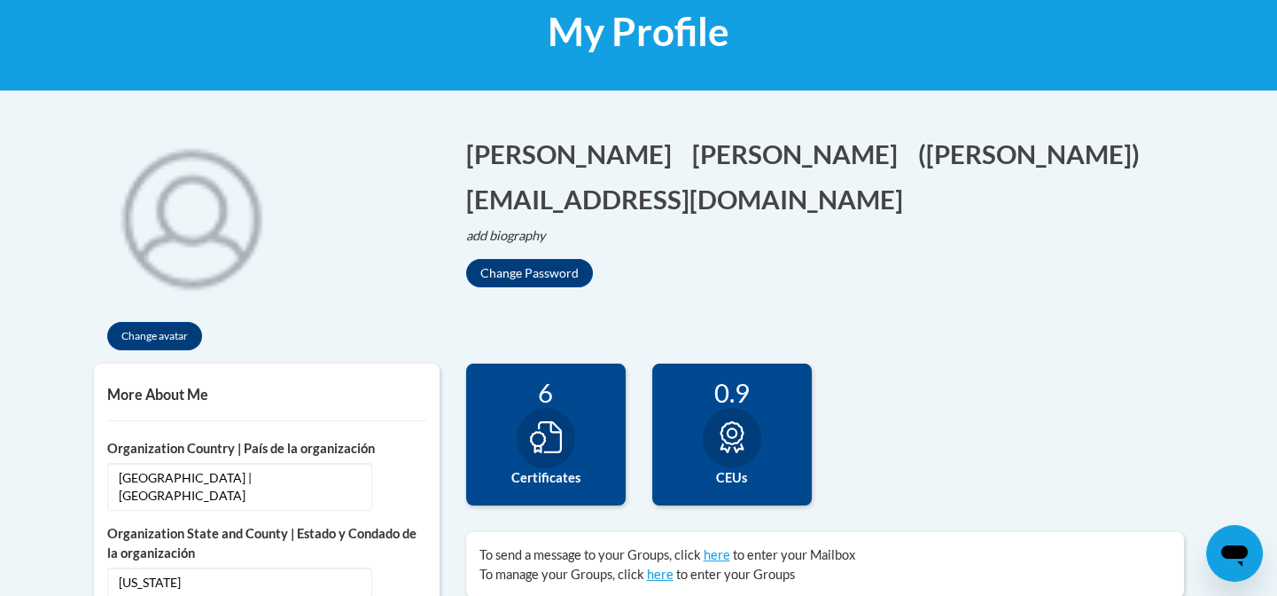
click at [552, 448] on icon at bounding box center [546, 437] width 32 height 32
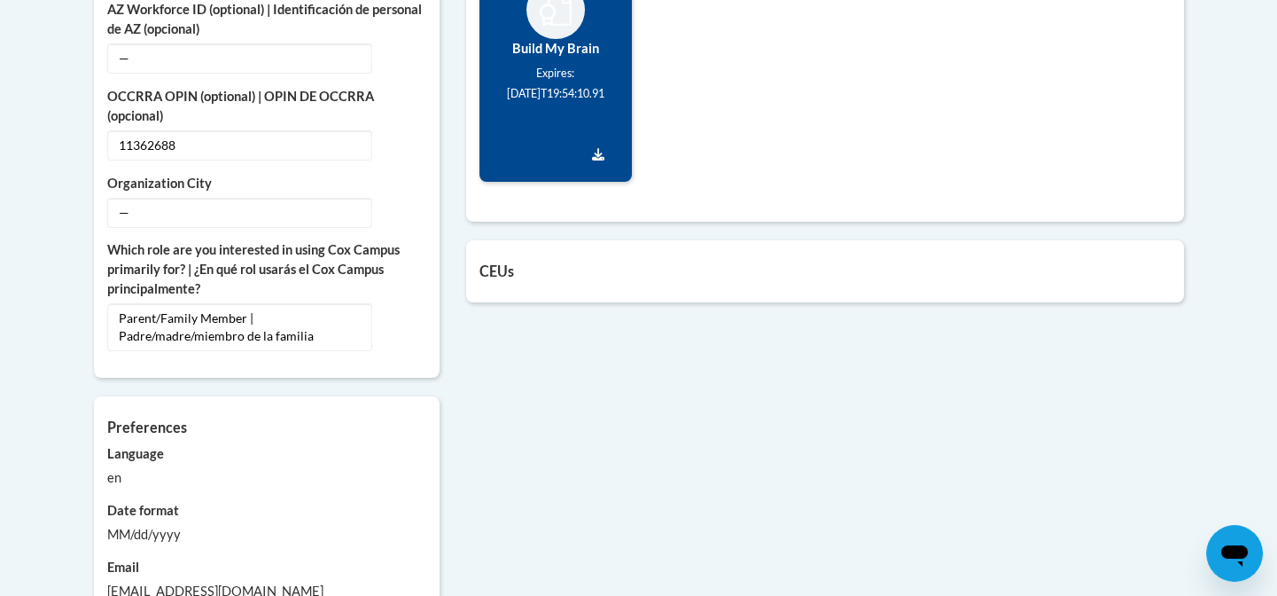
scroll to position [982, 0]
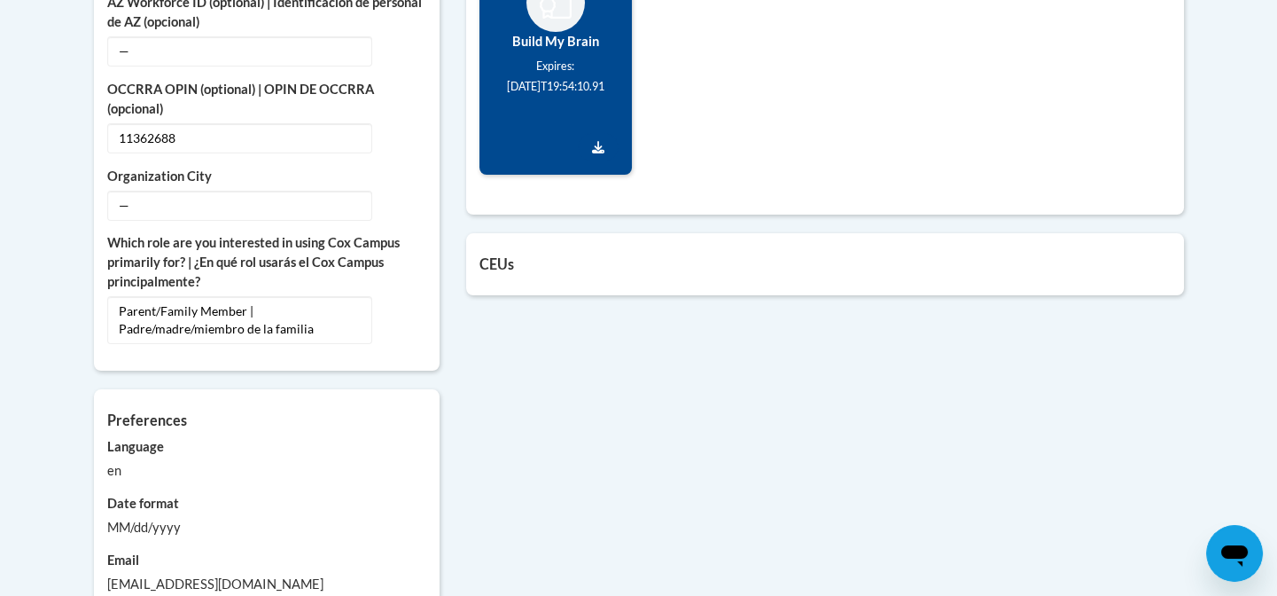
click at [496, 260] on h5 "CEUs" at bounding box center [824, 263] width 691 height 17
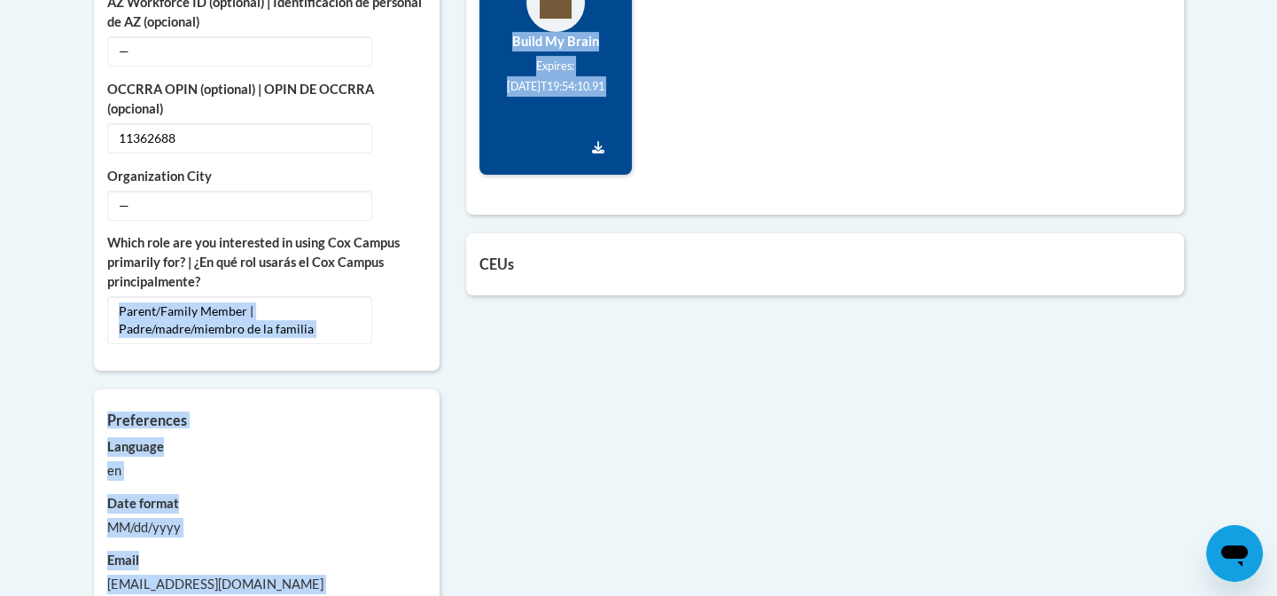
drag, startPoint x: 447, startPoint y: 261, endPoint x: 435, endPoint y: 261, distance: 11.5
click at [435, 261] on div "More About Me Click or press to edit any of the profile fields below. Select mu…" at bounding box center [639, 191] width 1117 height 1063
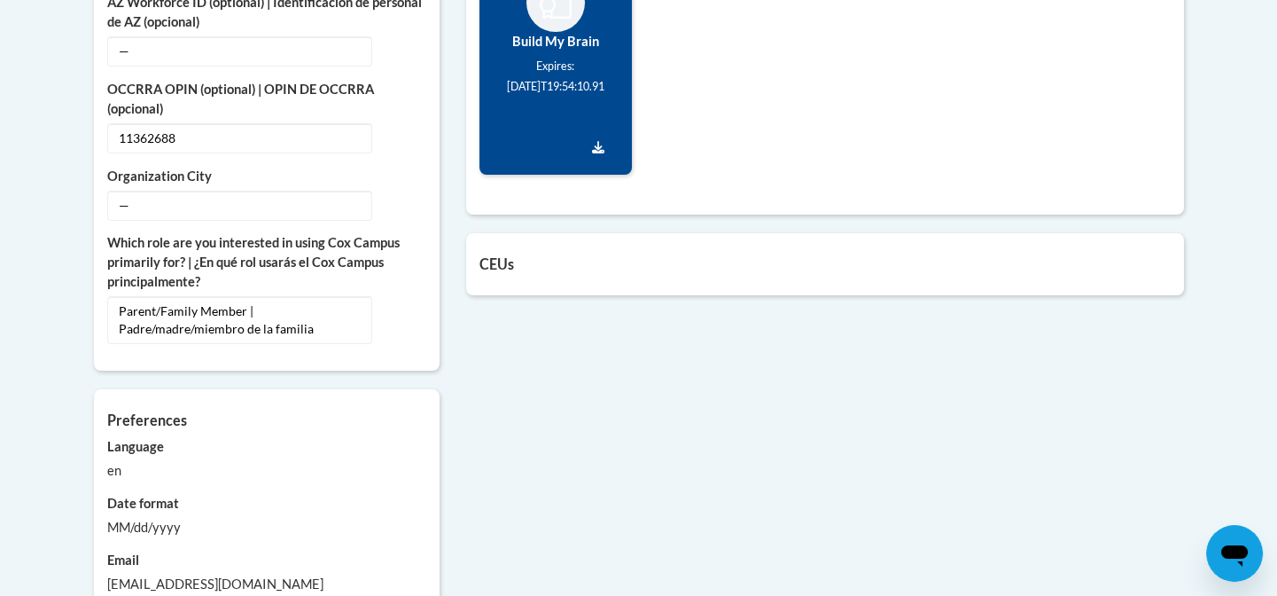
click at [647, 390] on div "More About Me Click or press to edit any of the profile fields below. Select mu…" at bounding box center [639, 191] width 1117 height 1063
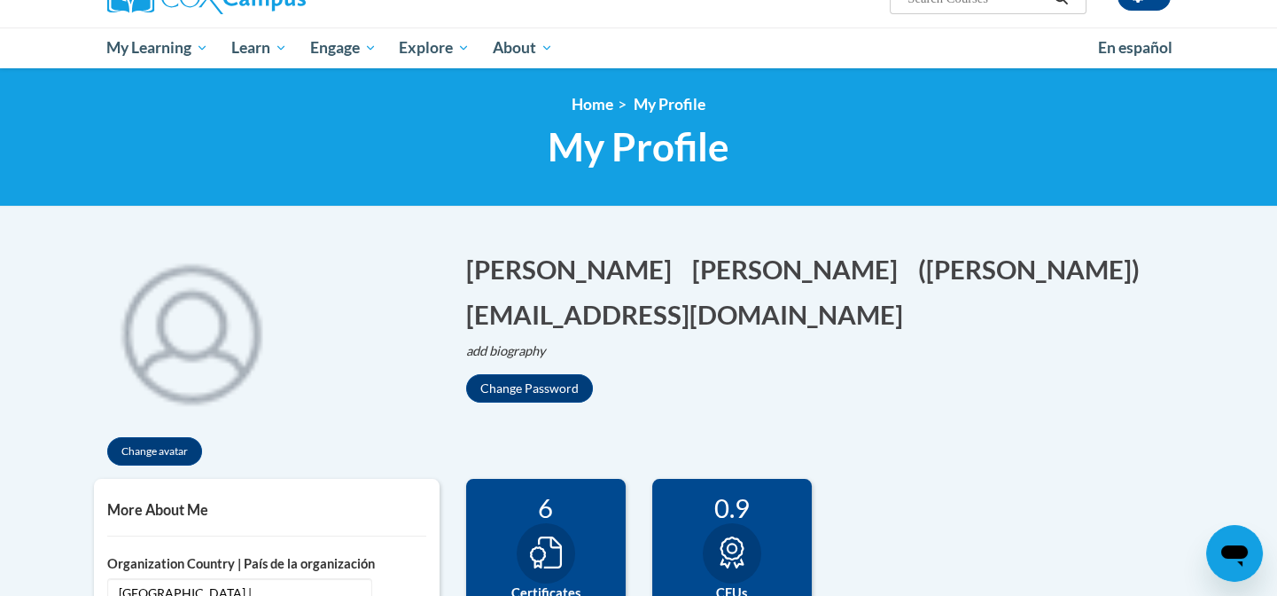
scroll to position [100, 0]
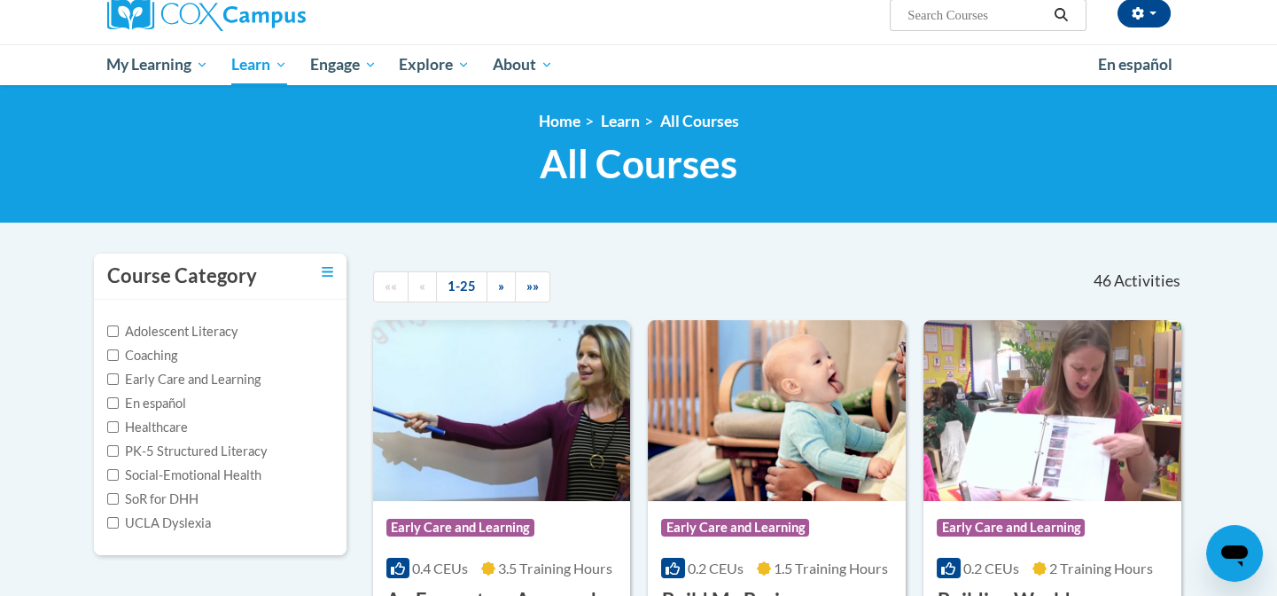
scroll to position [95, 0]
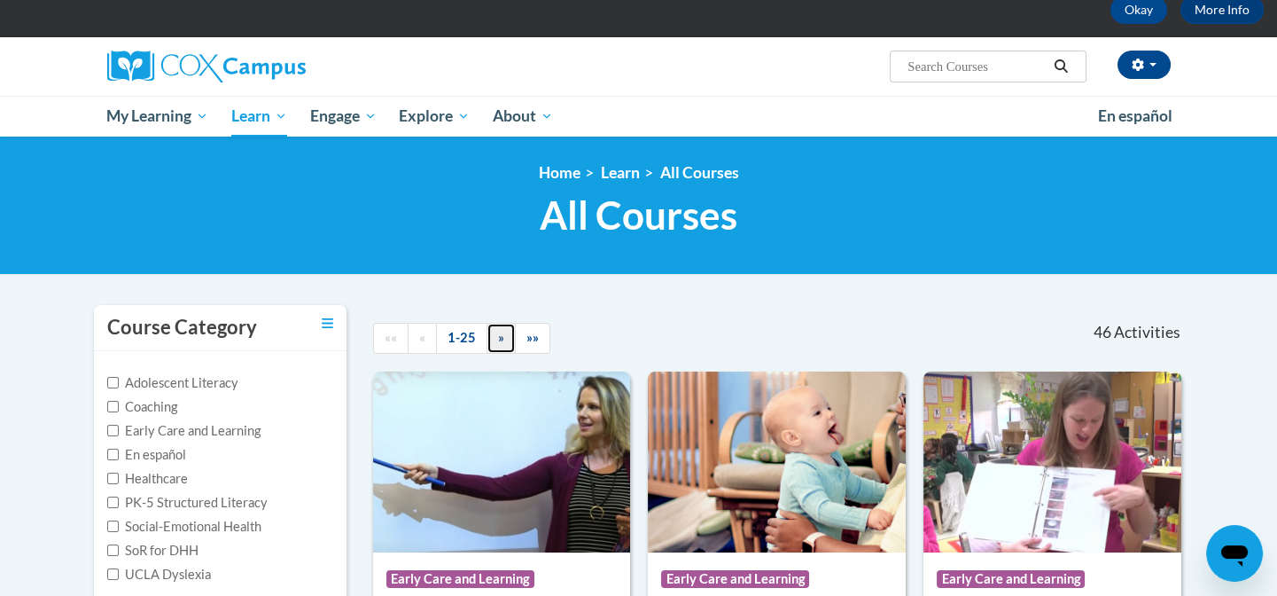
click at [494, 340] on link "»" at bounding box center [501, 338] width 29 height 31
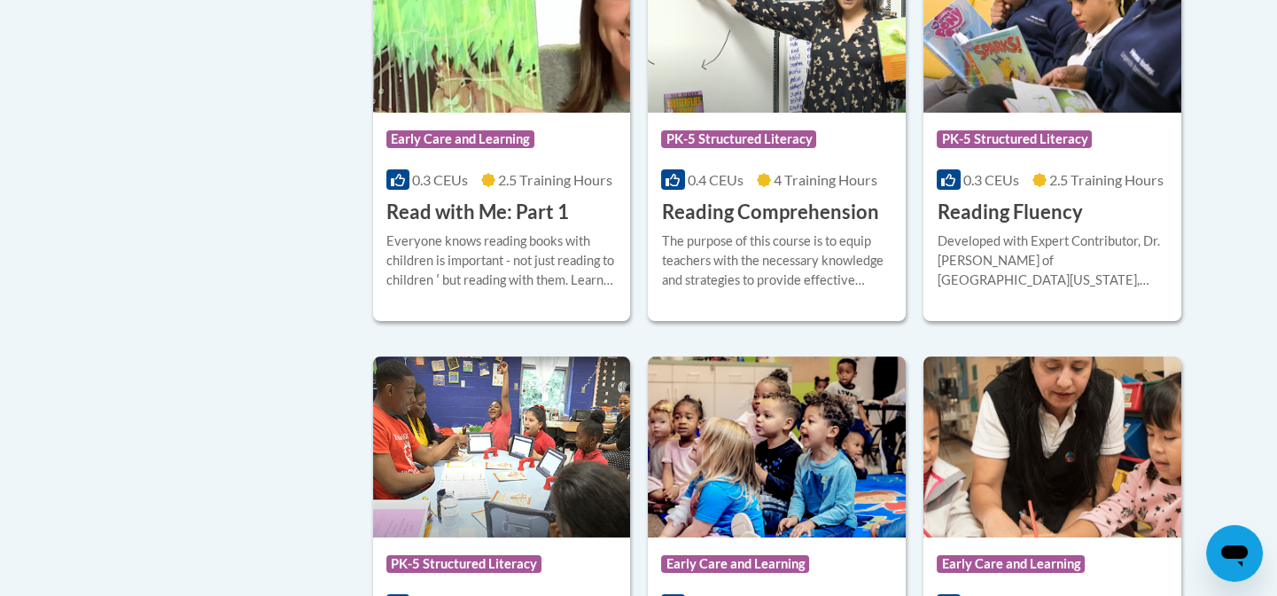
scroll to position [966, 0]
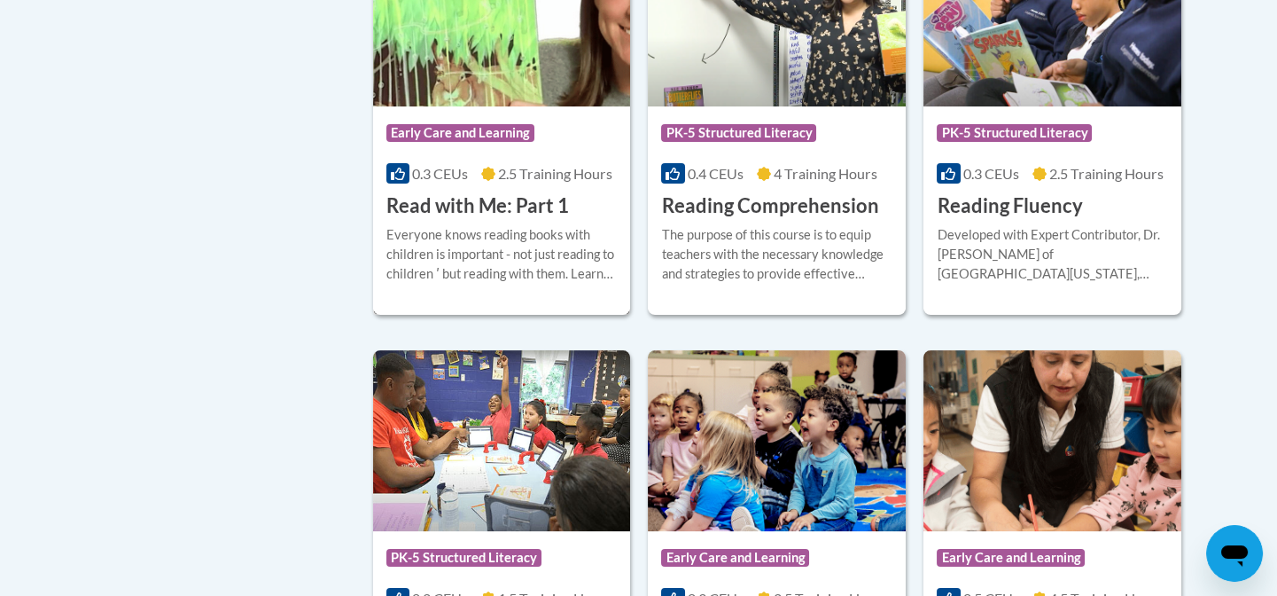
click at [535, 179] on span "2.5 Training Hours" at bounding box center [555, 173] width 114 height 17
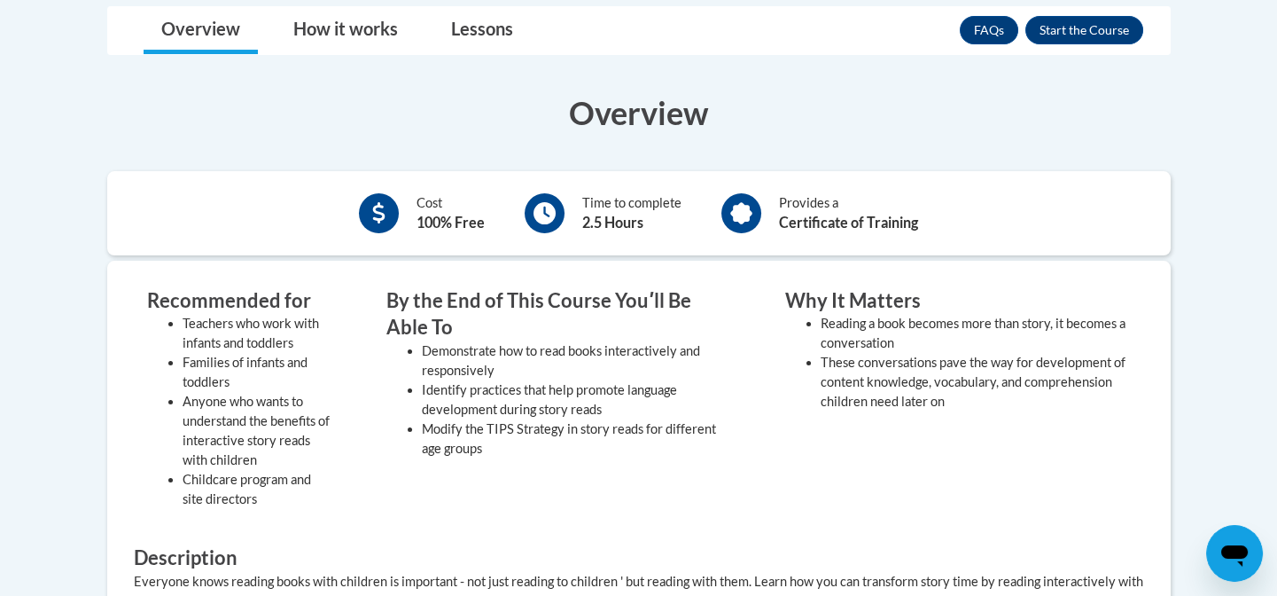
scroll to position [484, 0]
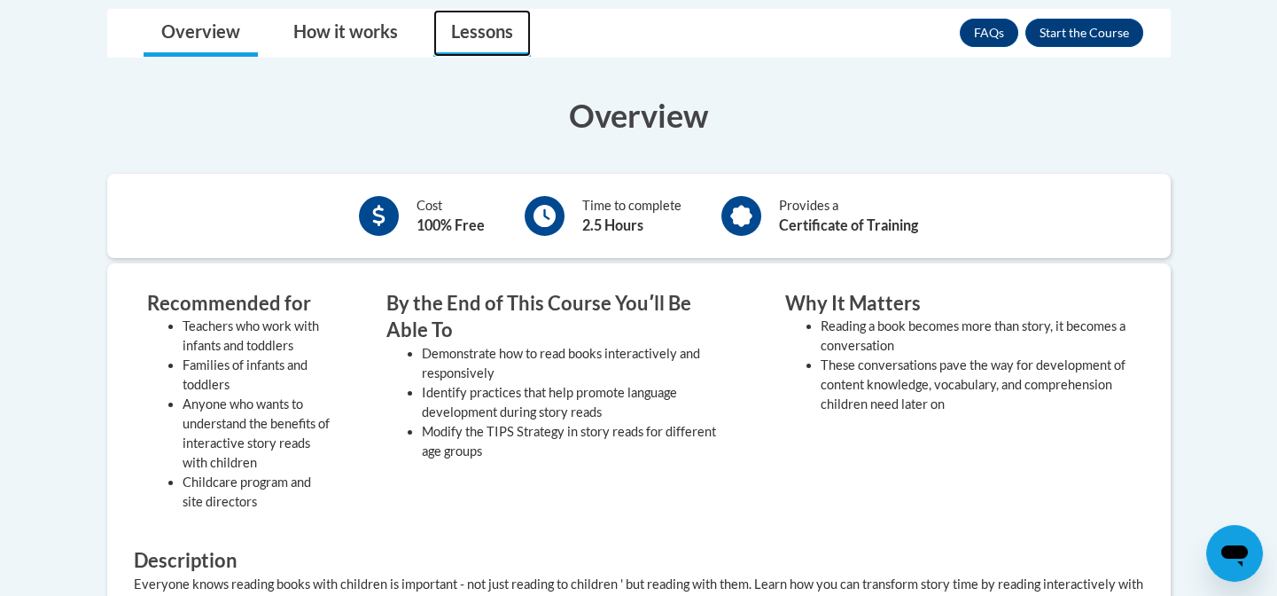
click at [482, 40] on link "Lessons" at bounding box center [481, 33] width 97 height 47
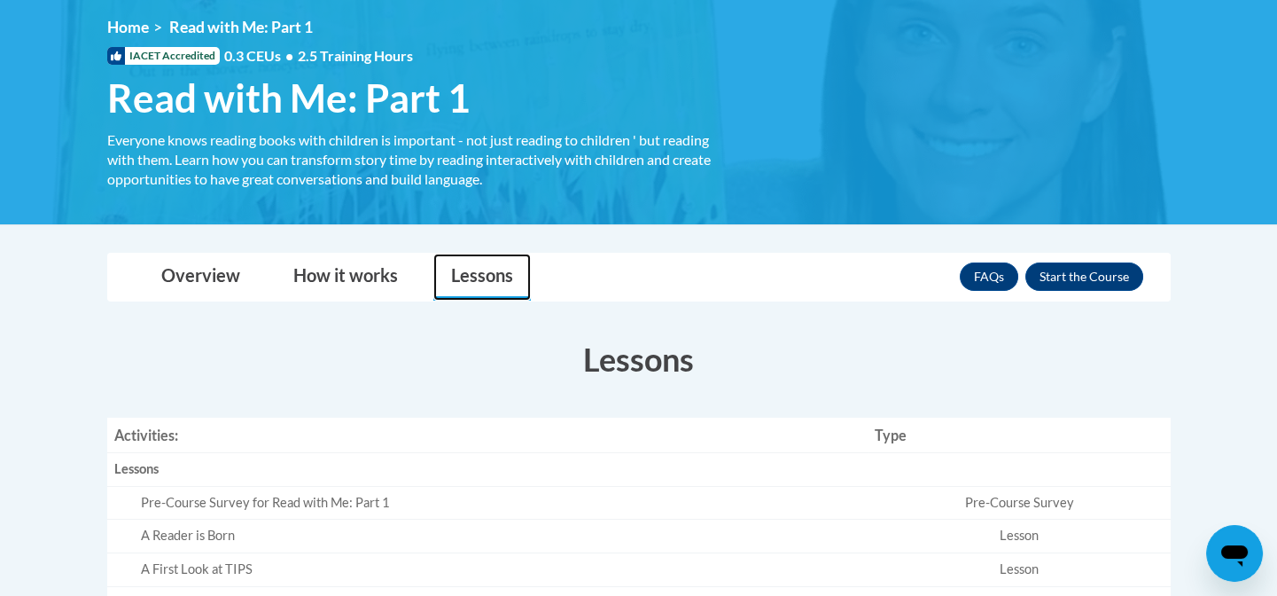
scroll to position [236, 0]
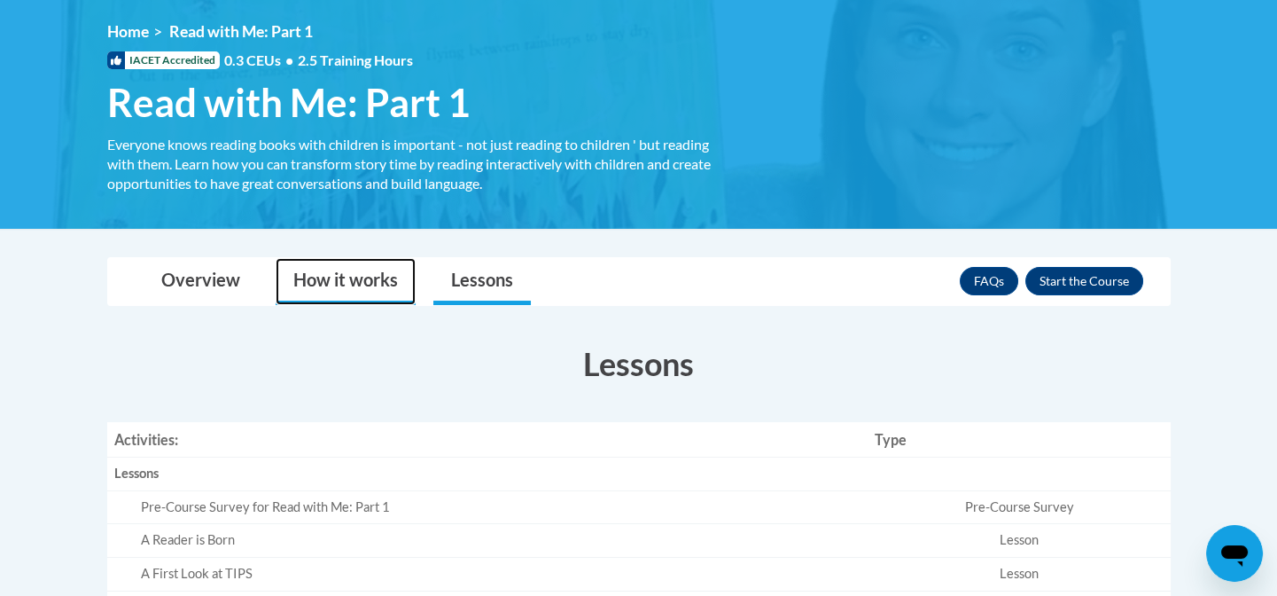
click at [336, 277] on link "How it works" at bounding box center [346, 281] width 140 height 47
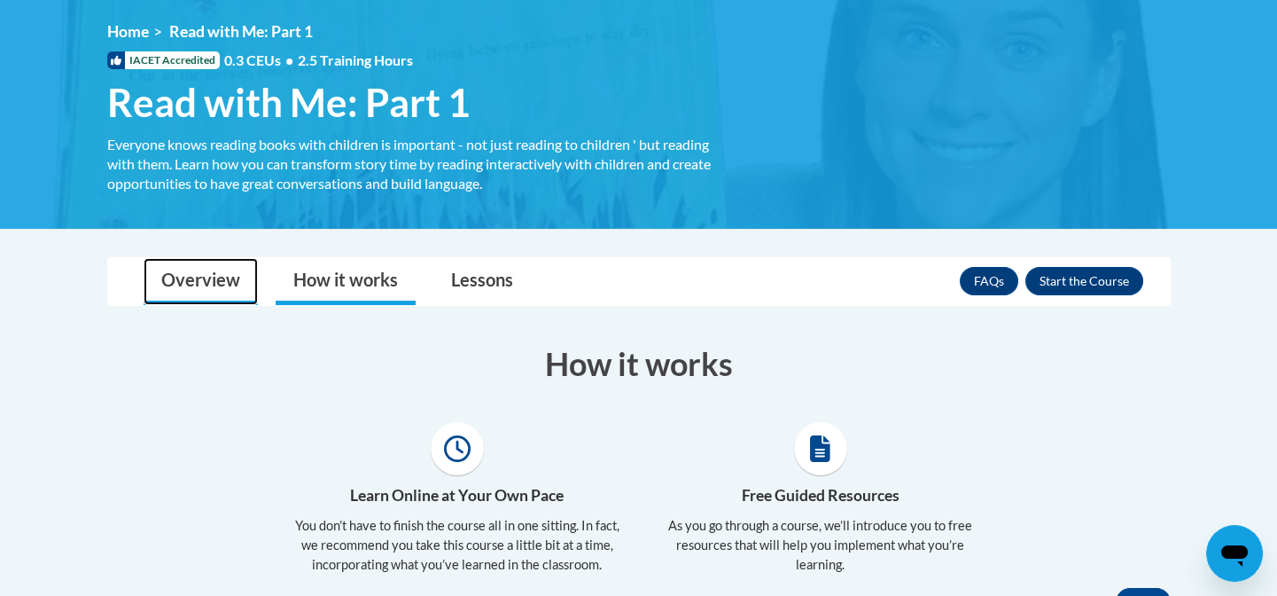
click at [186, 271] on link "Overview" at bounding box center [201, 281] width 114 height 47
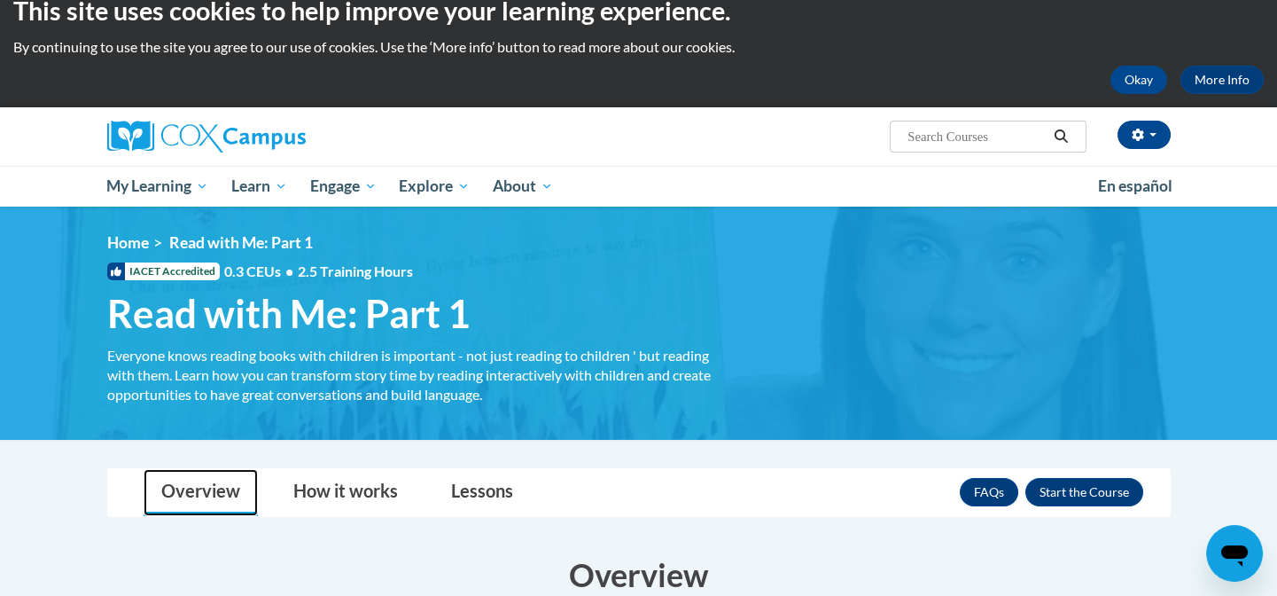
scroll to position [0, 0]
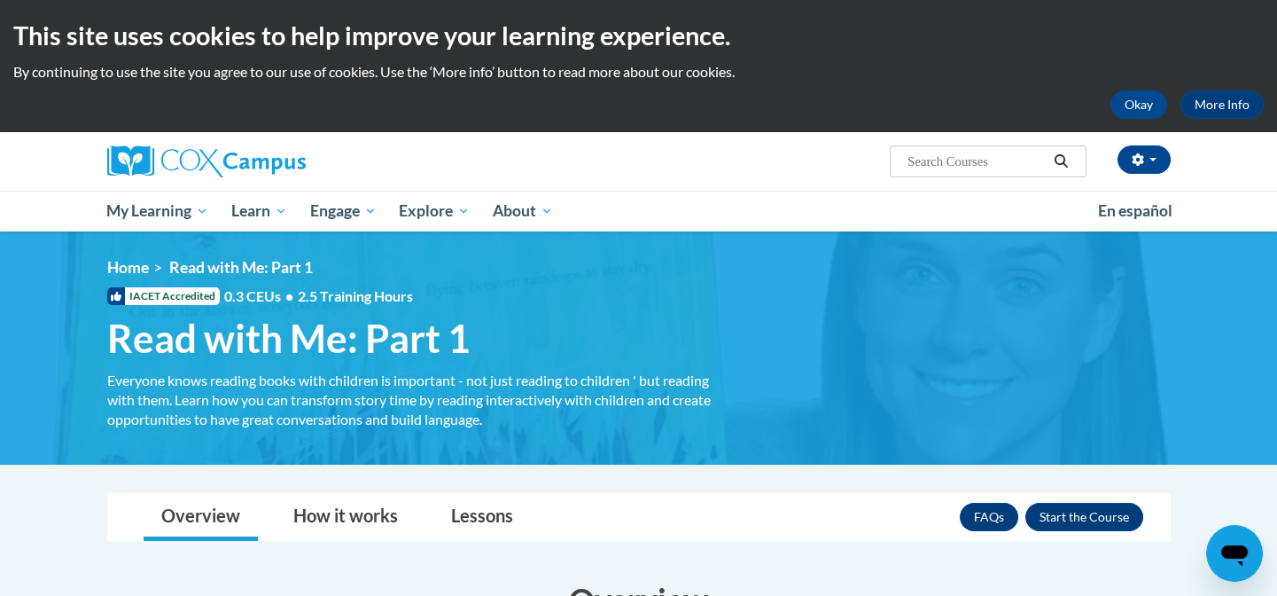
drag, startPoint x: 1286, startPoint y: 5, endPoint x: 681, endPoint y: 168, distance: 626.8
click at [681, 168] on div "Tiffany Smith (America/New_York UTC-04:00) My Profile Inbox My Transcripts Log …" at bounding box center [820, 154] width 727 height 45
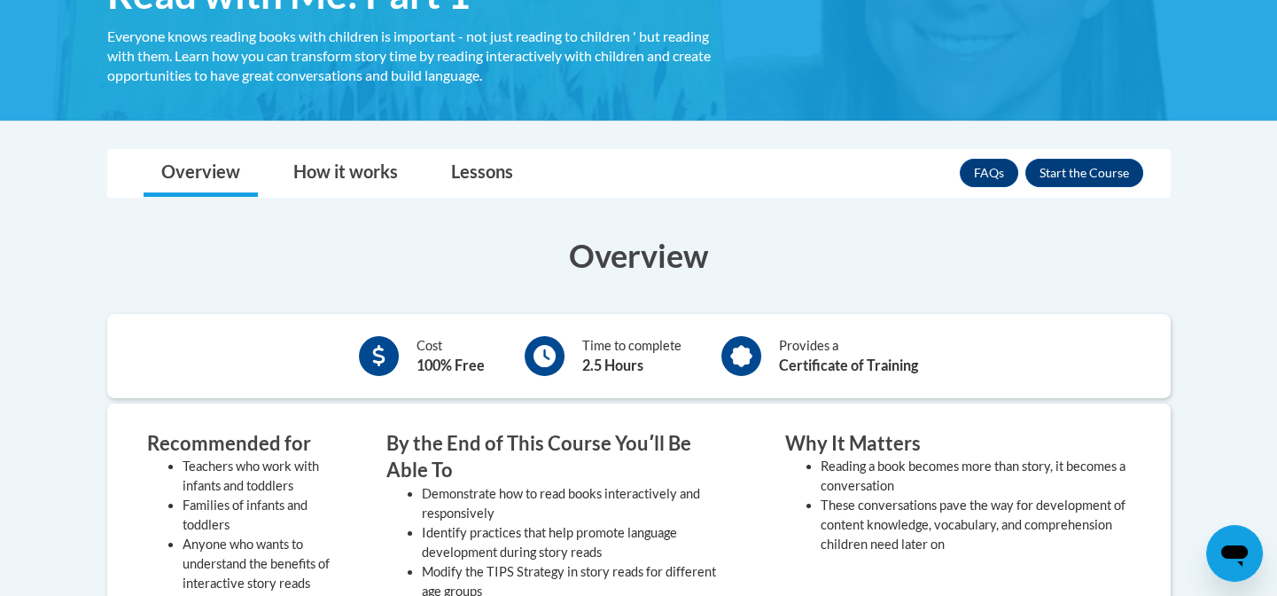
scroll to position [354, 0]
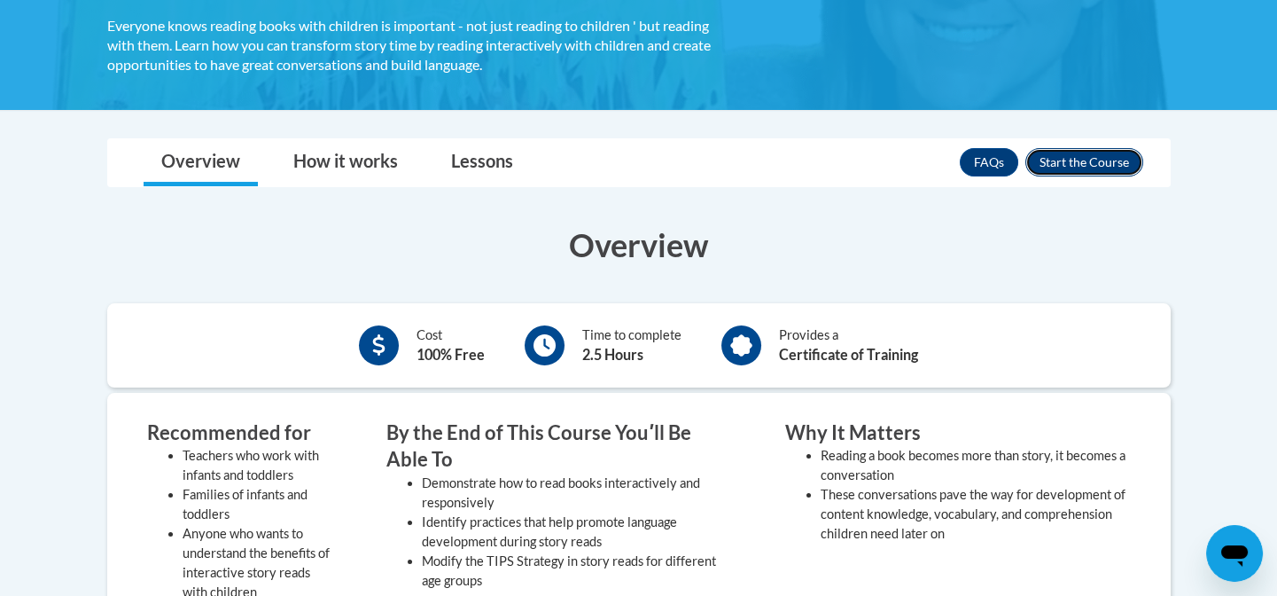
click at [1086, 162] on button "Enroll" at bounding box center [1084, 162] width 118 height 28
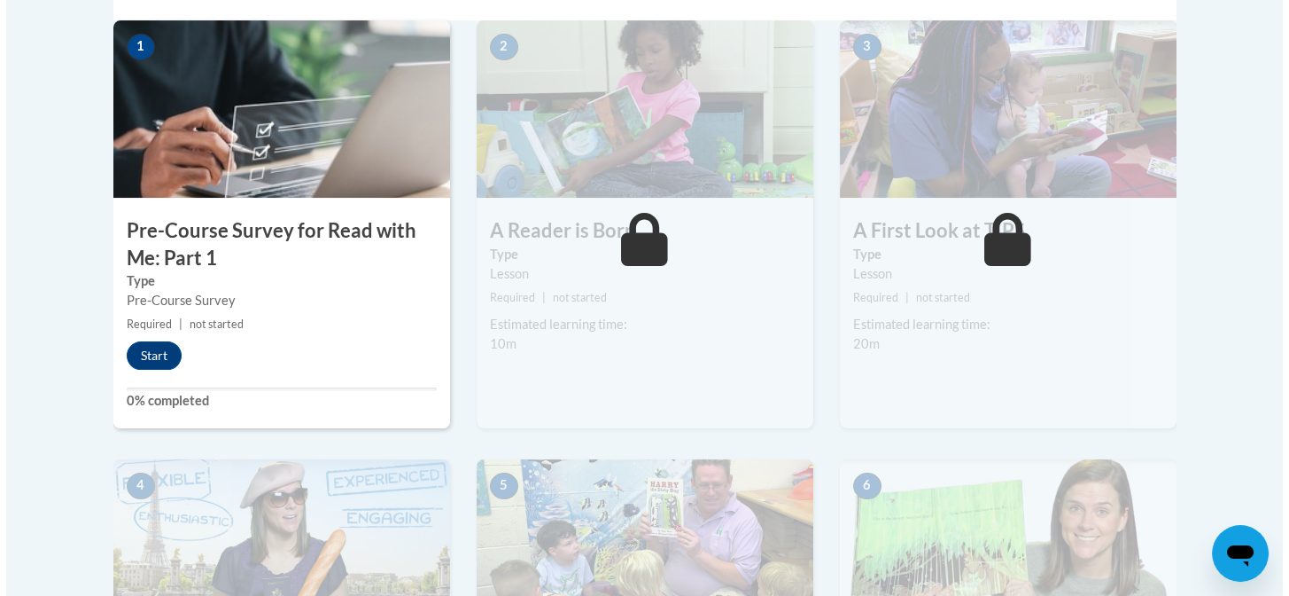
scroll to position [472, 0]
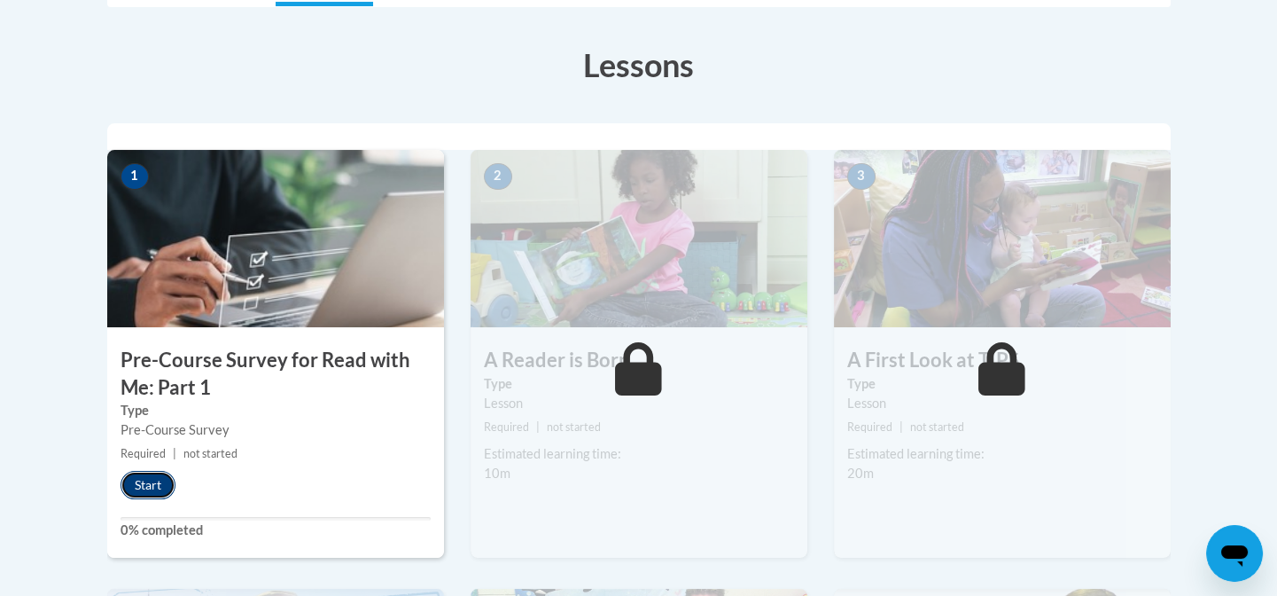
click at [162, 487] on button "Start" at bounding box center [148, 485] width 55 height 28
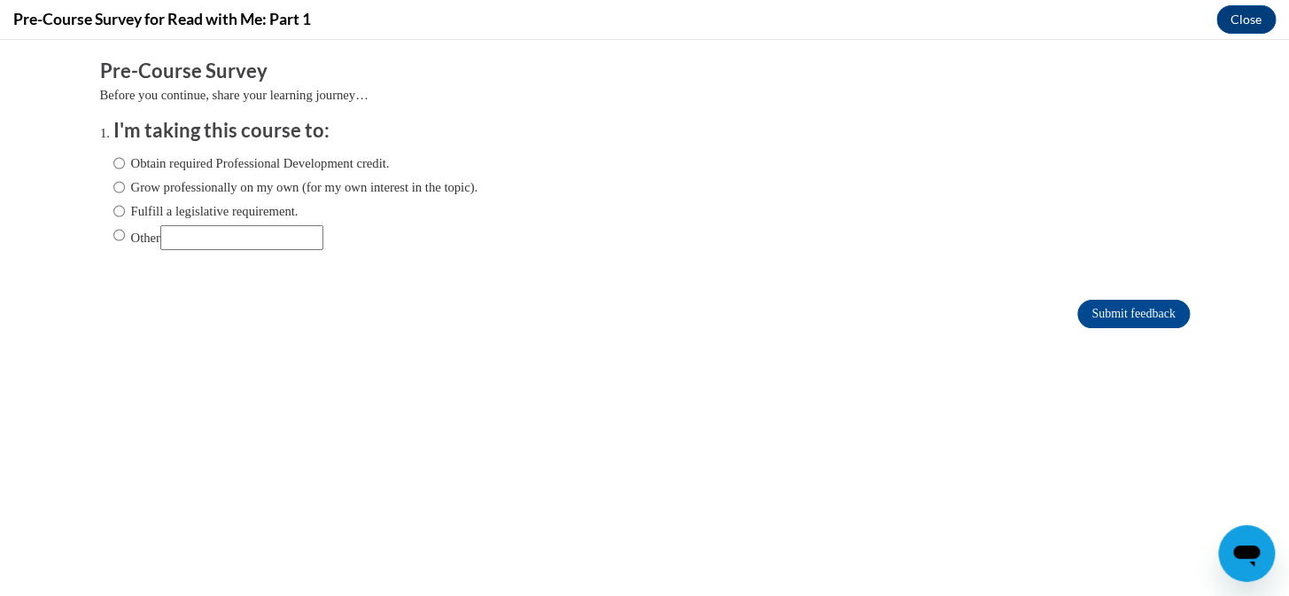
scroll to position [0, 0]
click at [113, 161] on input "Obtain required Professional Development credit." at bounding box center [119, 162] width 12 height 19
radio input "true"
click at [1104, 313] on input "Submit feedback" at bounding box center [1134, 314] width 112 height 28
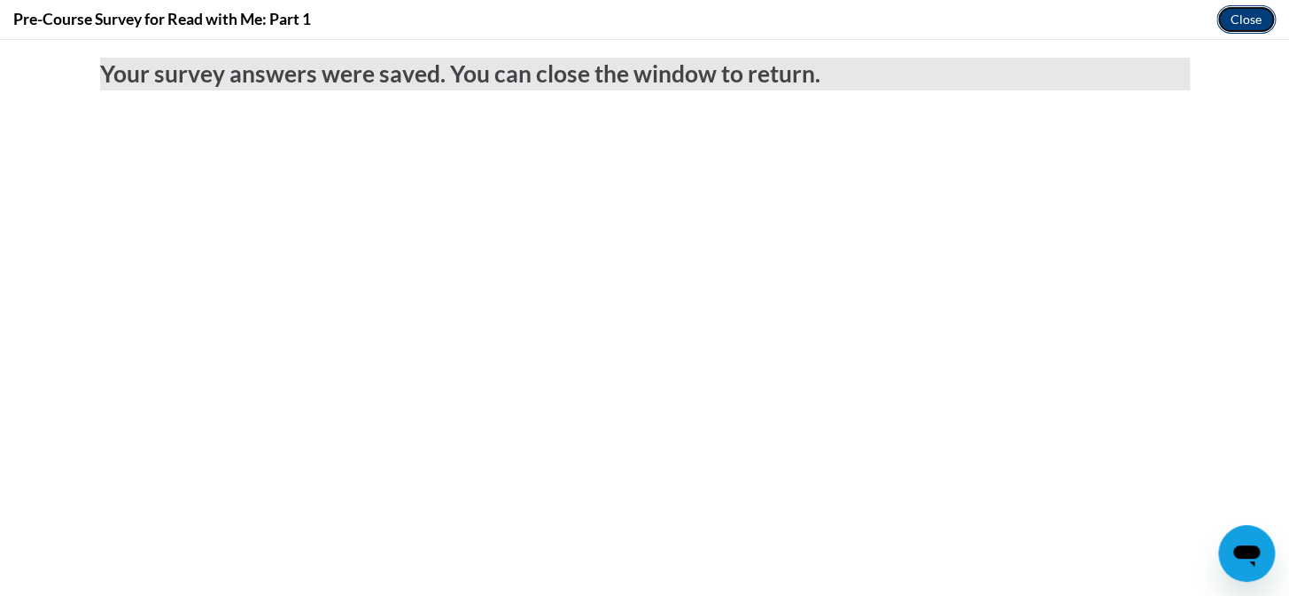
click at [1235, 18] on button "Close" at bounding box center [1246, 19] width 59 height 28
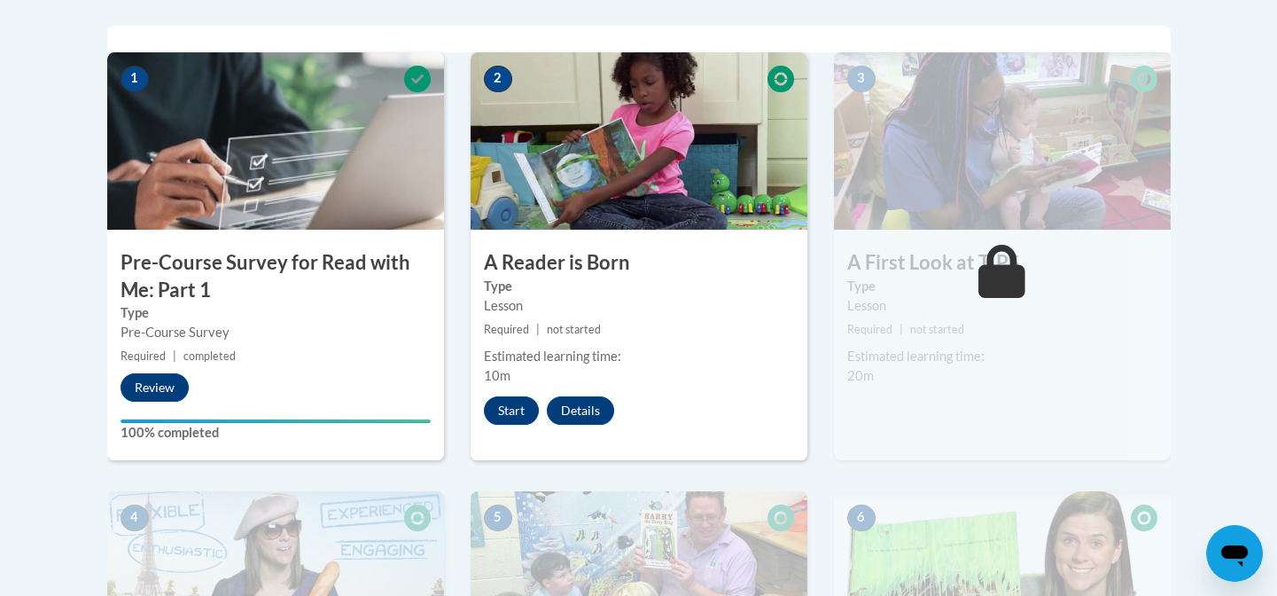
scroll to position [569, 0]
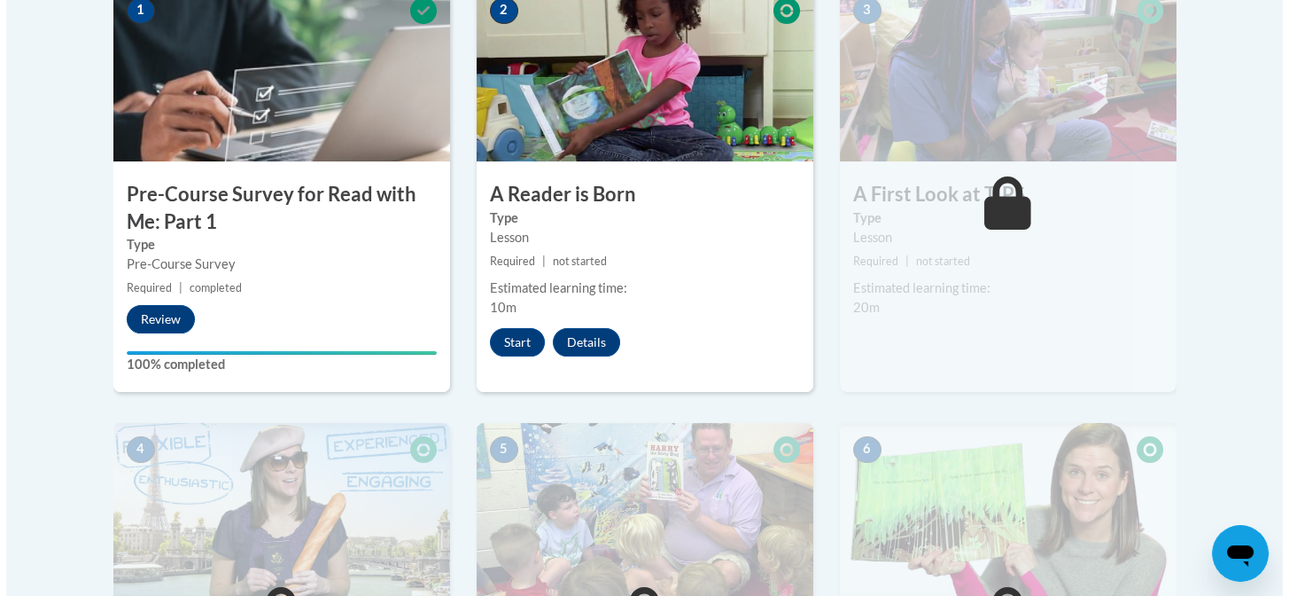
scroll to position [651, 0]
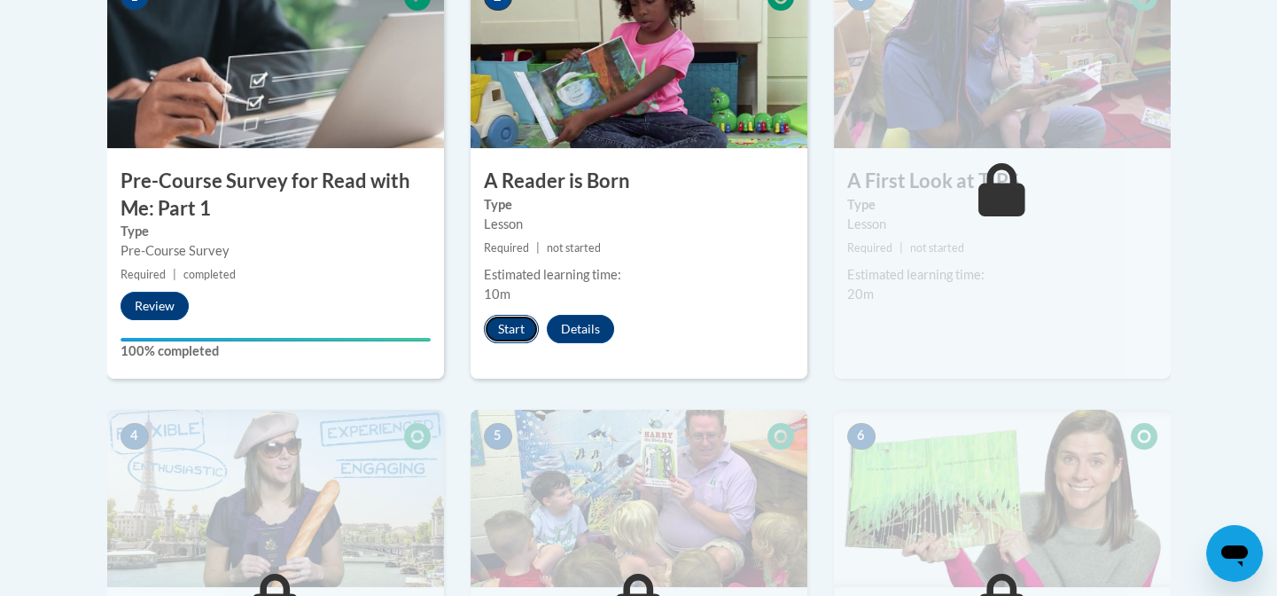
click at [514, 339] on button "Start" at bounding box center [511, 329] width 55 height 28
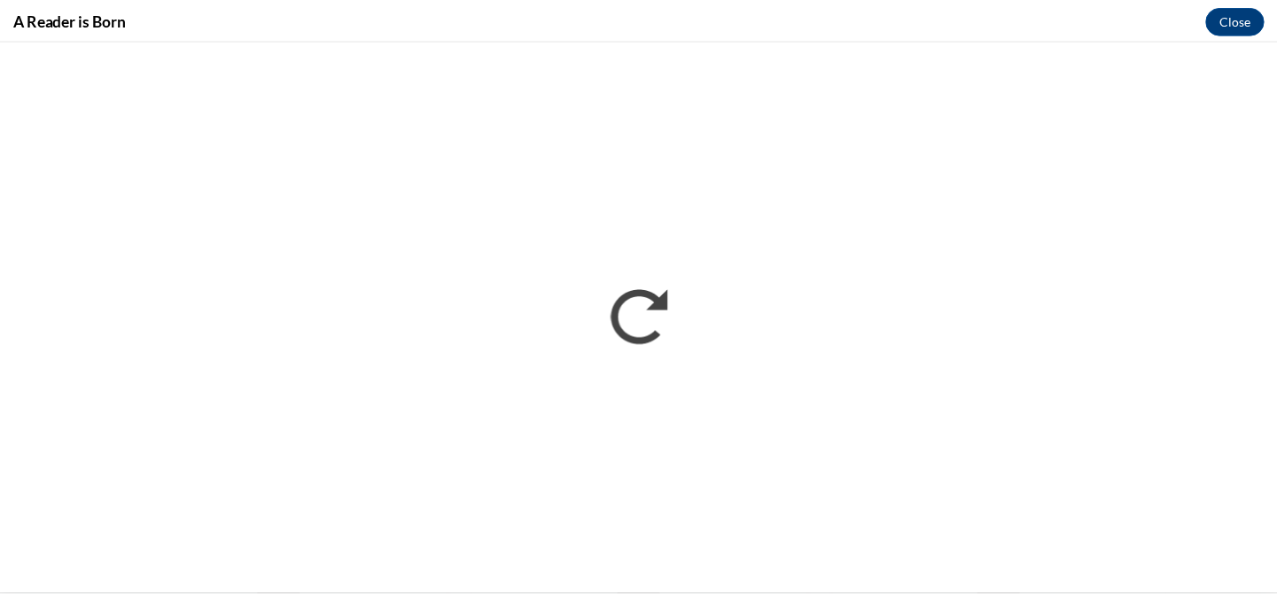
scroll to position [0, 0]
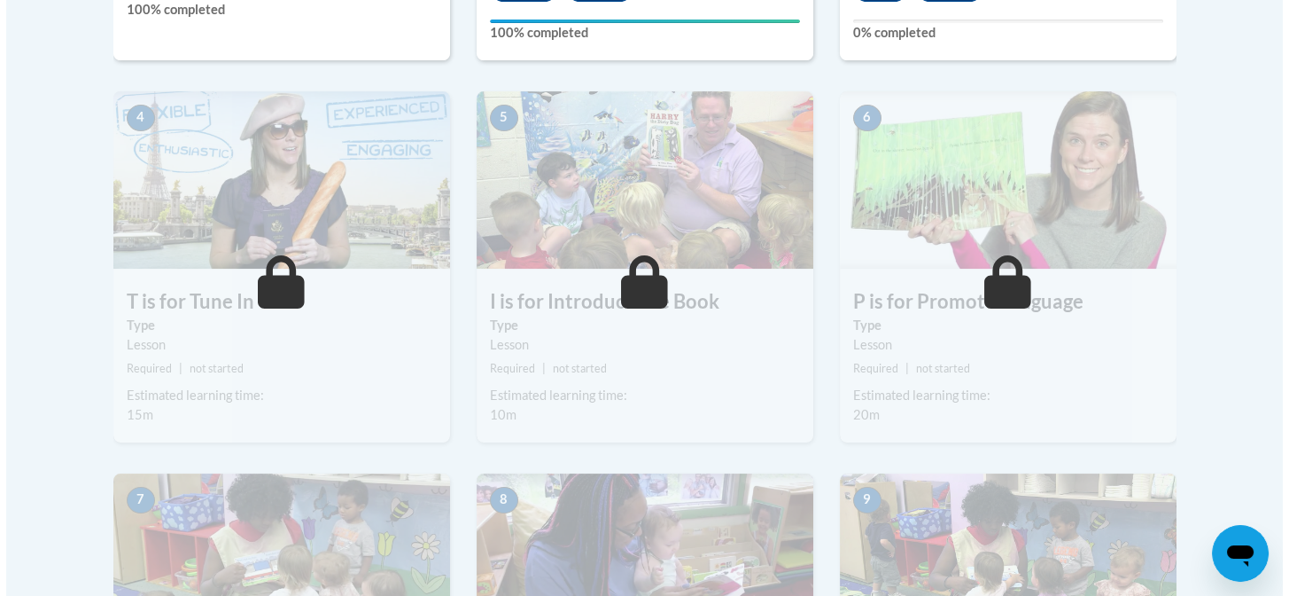
scroll to position [631, 0]
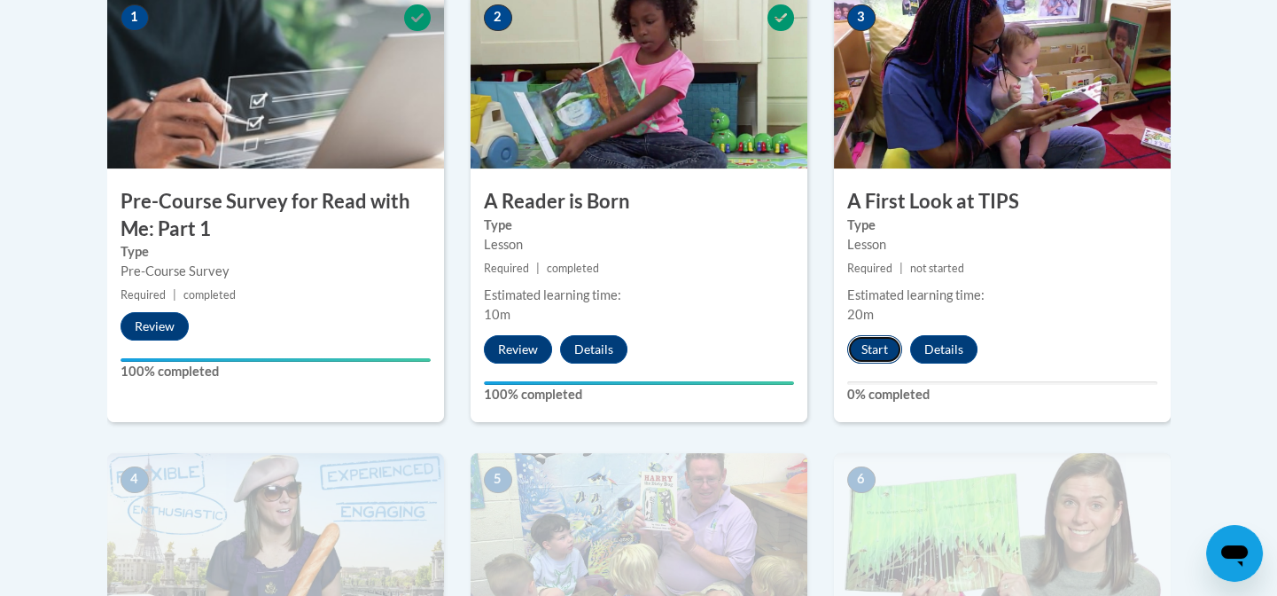
click at [883, 339] on button "Start" at bounding box center [874, 349] width 55 height 28
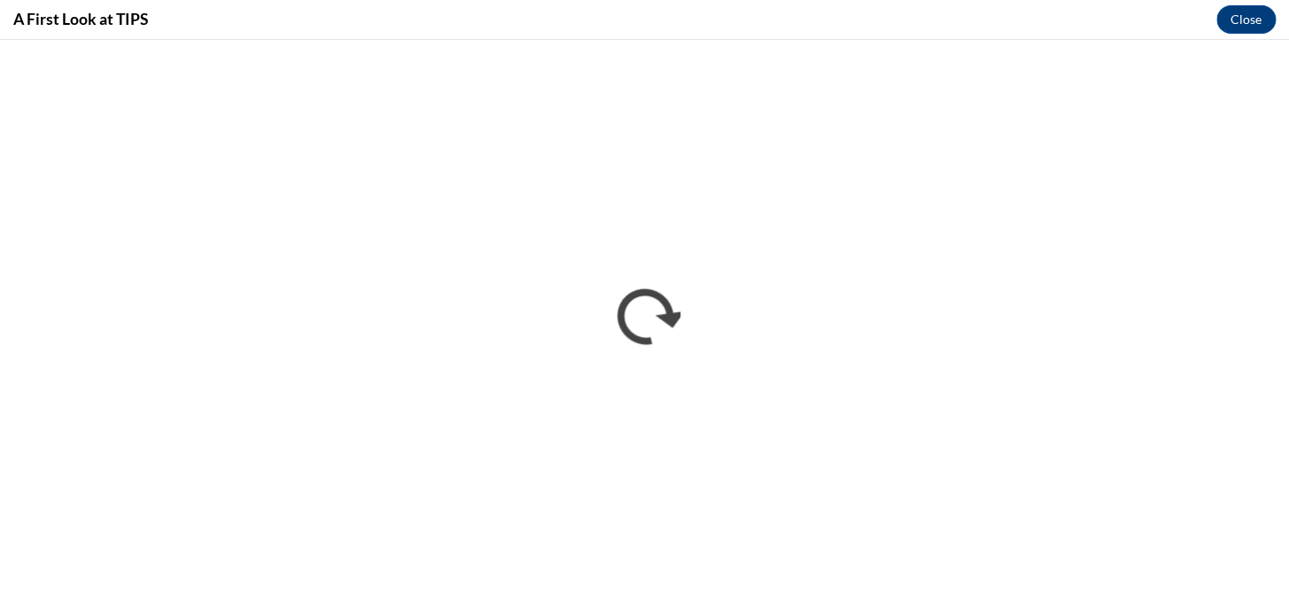
scroll to position [0, 0]
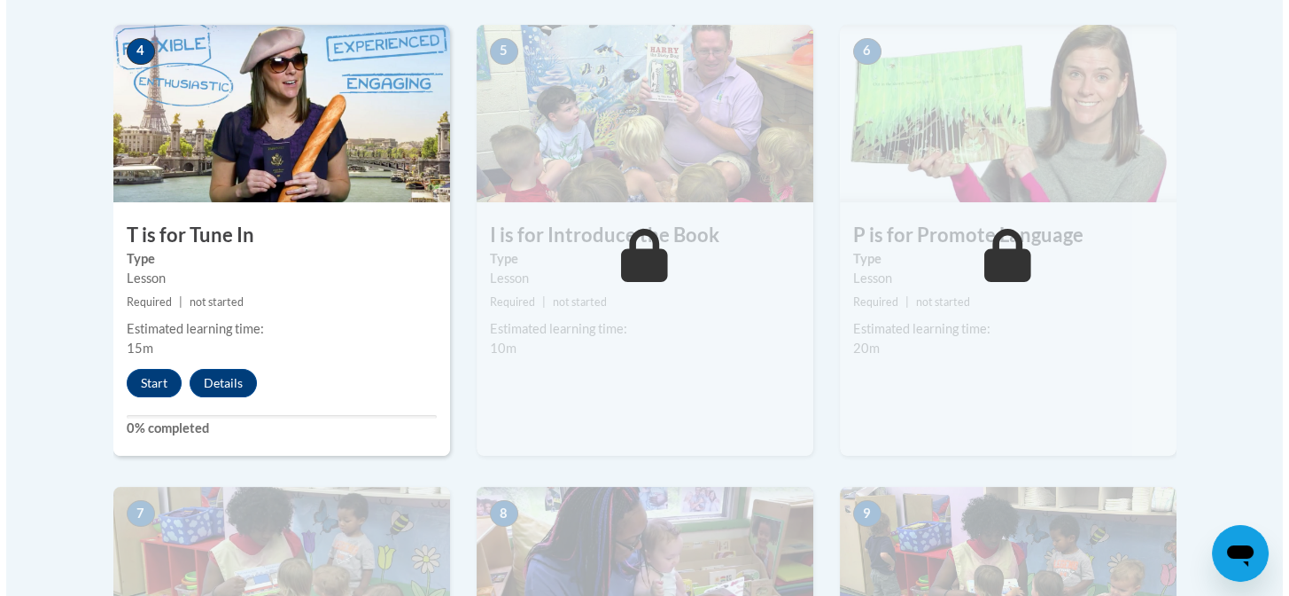
scroll to position [1067, 0]
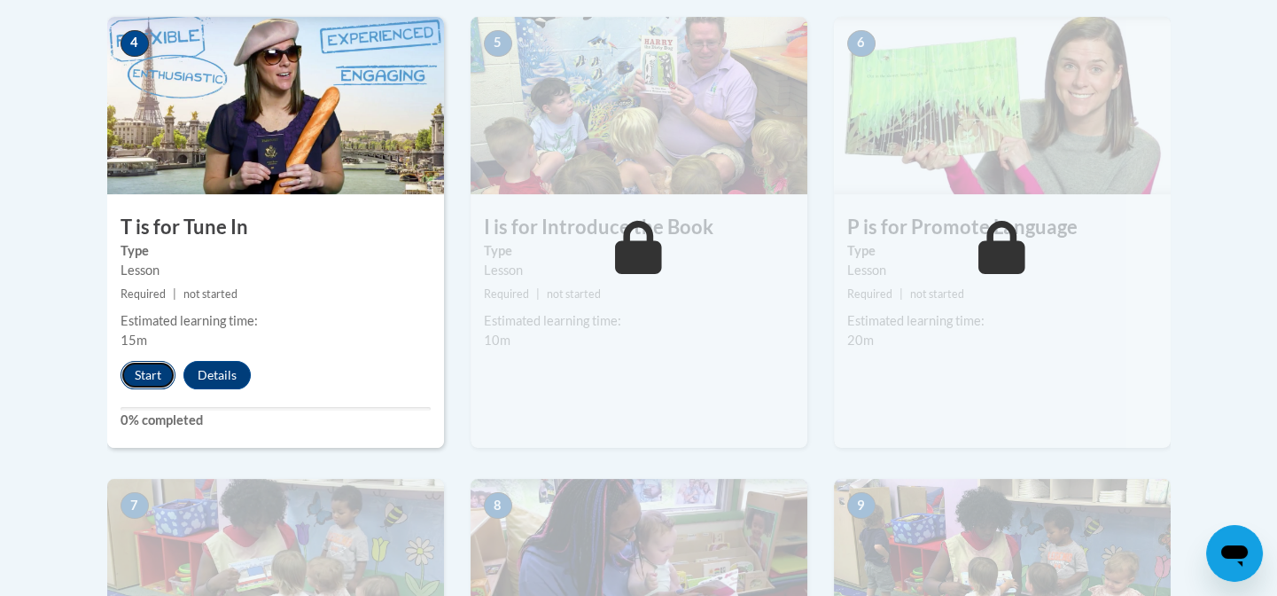
click at [136, 372] on button "Start" at bounding box center [148, 375] width 55 height 28
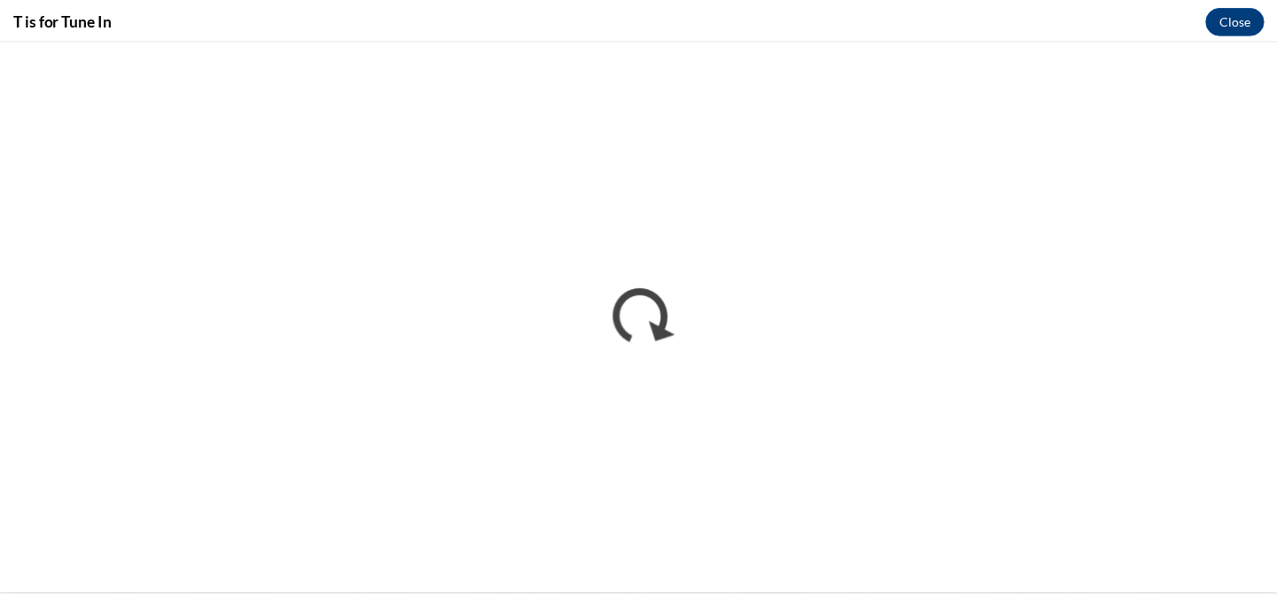
scroll to position [0, 0]
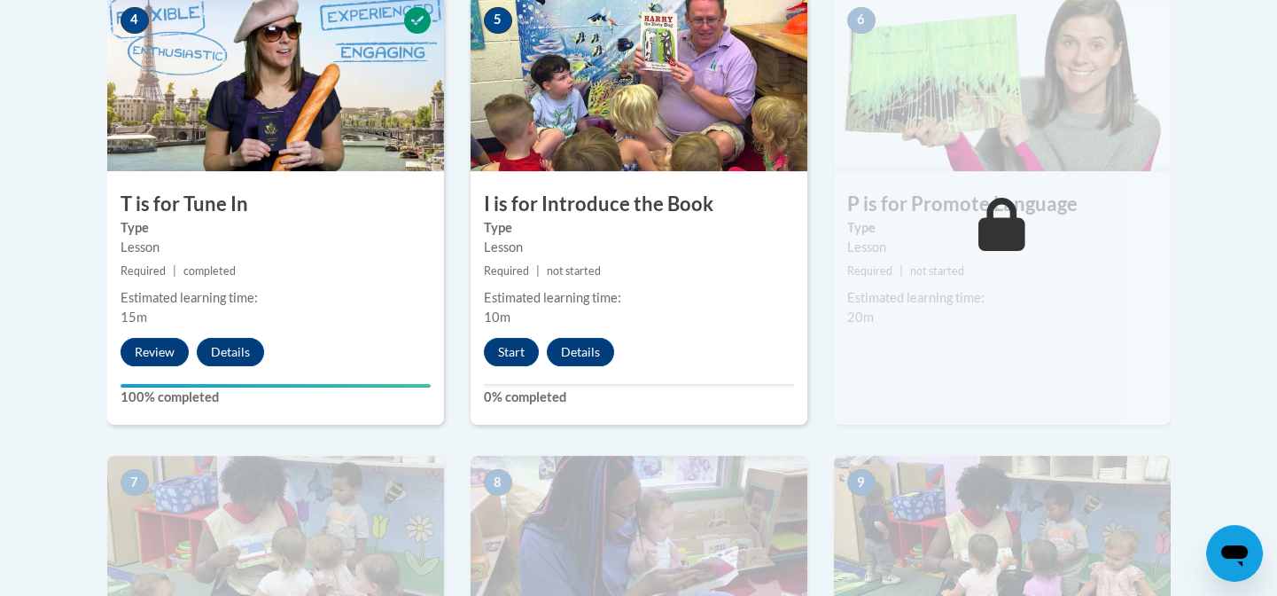
scroll to position [1086, 0]
